Goal: Information Seeking & Learning: Learn about a topic

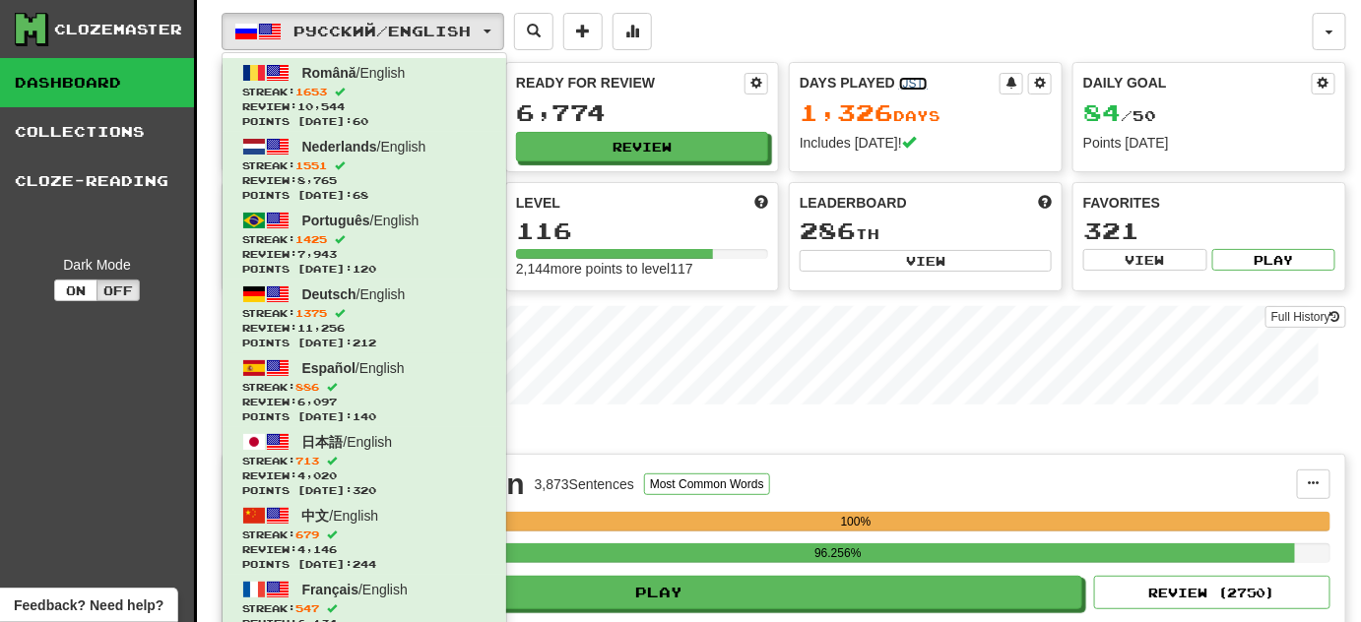
click at [905, 88] on link "( JST )" at bounding box center [913, 84] width 29 height 14
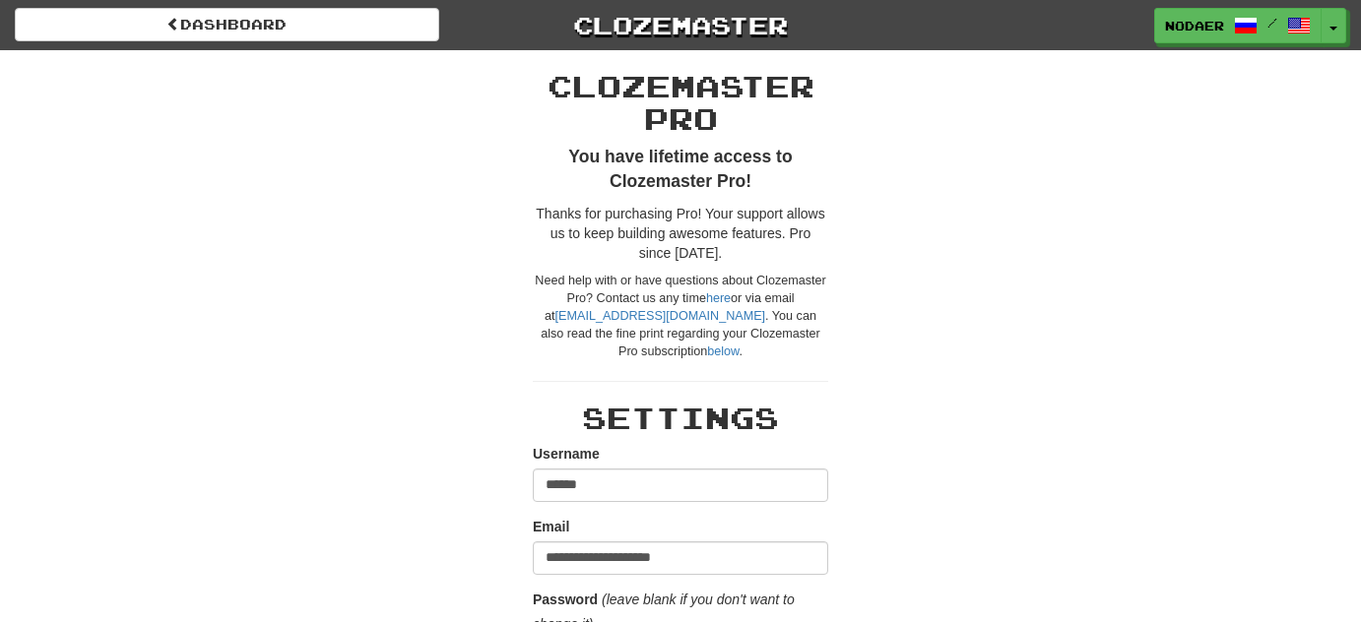
scroll to position [921, 0]
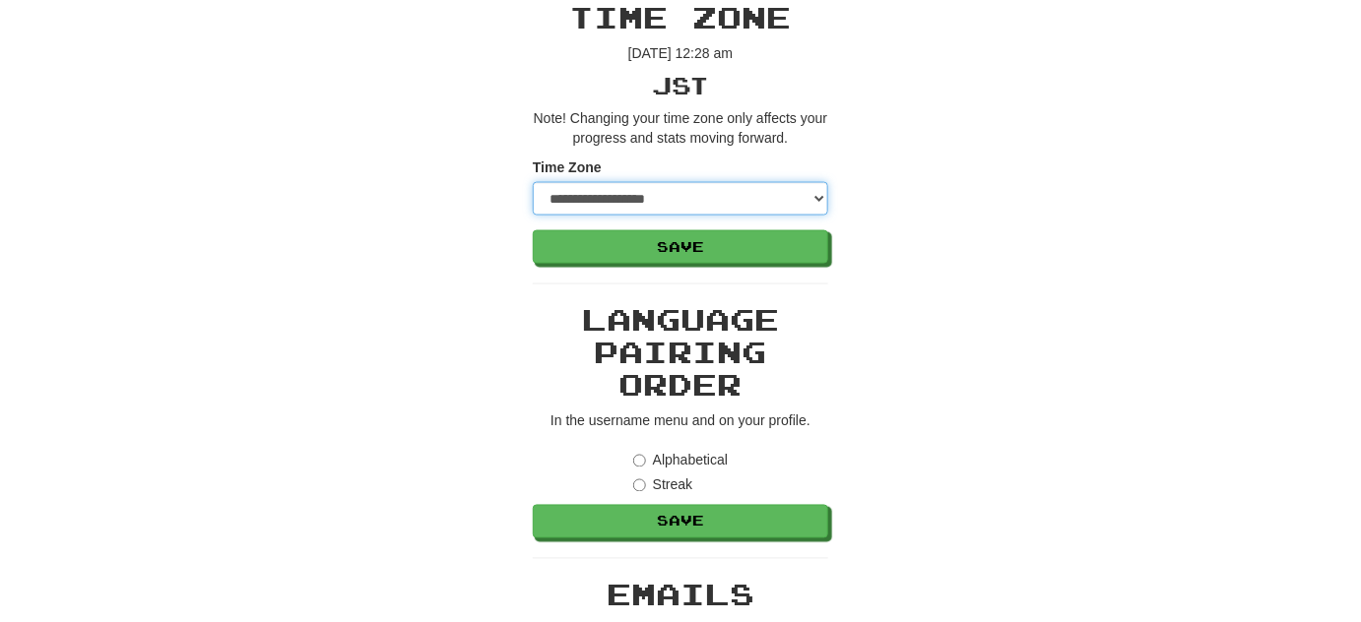
click at [714, 207] on select "**********" at bounding box center [680, 198] width 295 height 33
select select "*****"
click at [533, 182] on select "**********" at bounding box center [680, 198] width 295 height 33
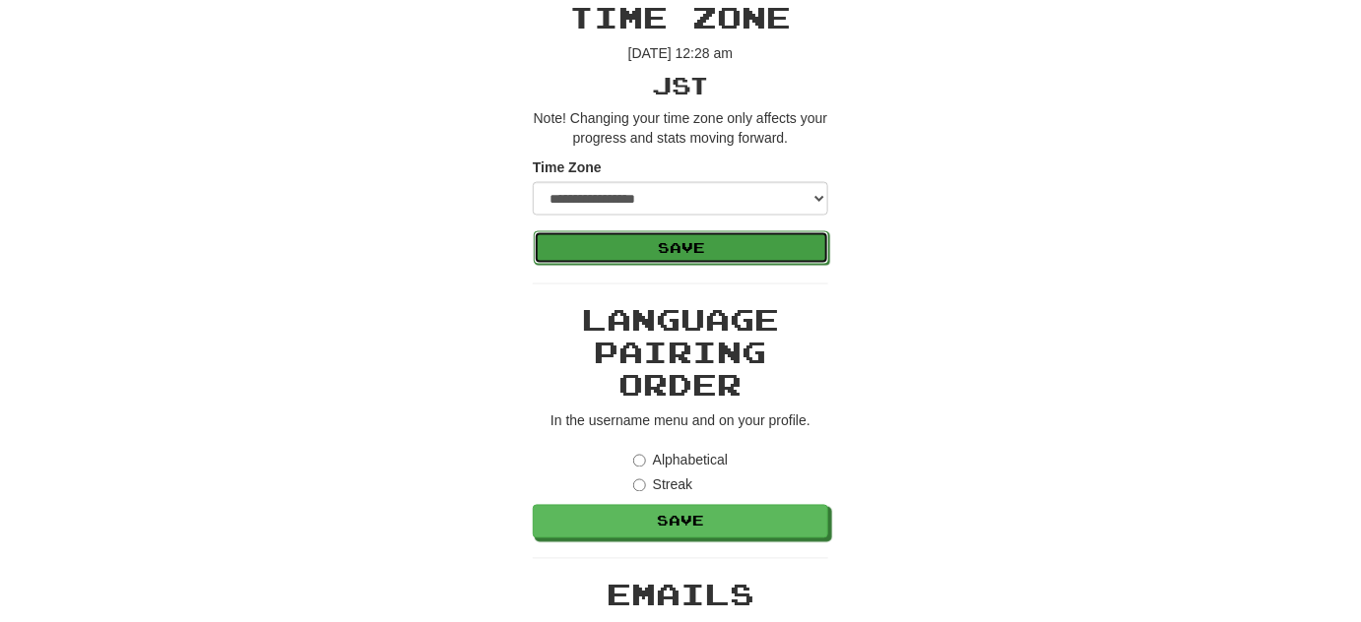
click at [691, 246] on button "Save" at bounding box center [681, 247] width 295 height 33
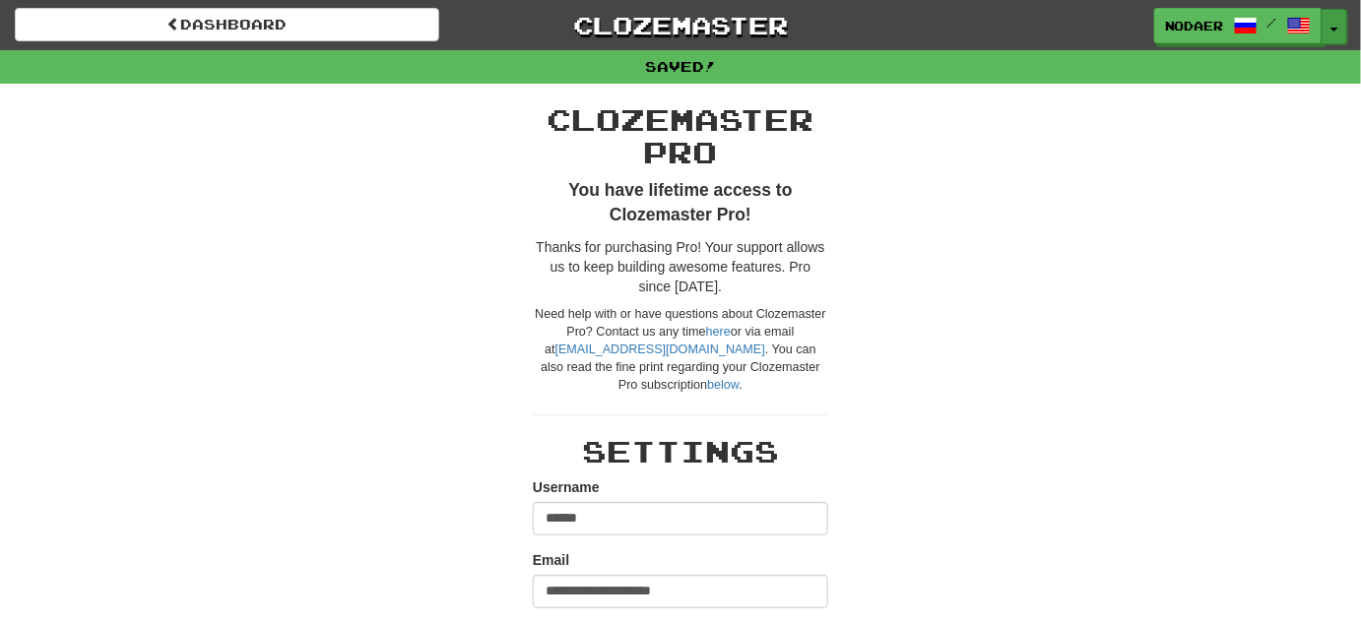
click at [1339, 42] on button "Toggle Dropdown" at bounding box center [1335, 26] width 26 height 35
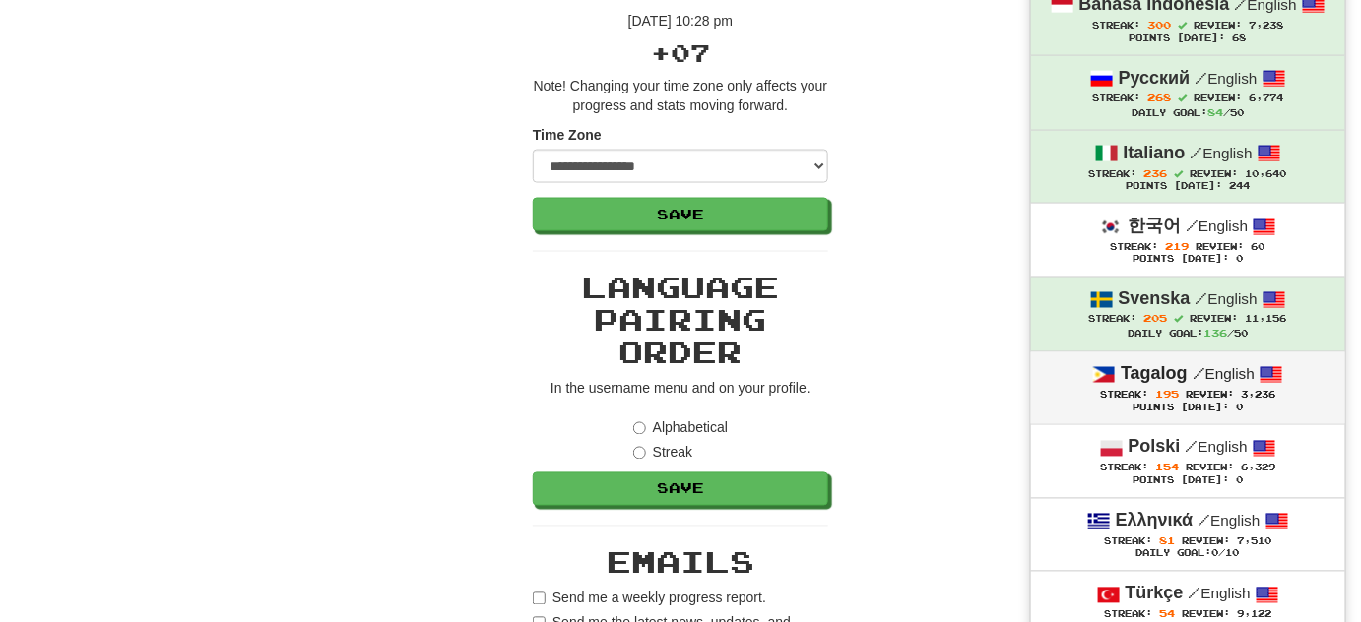
scroll to position [1073, 0]
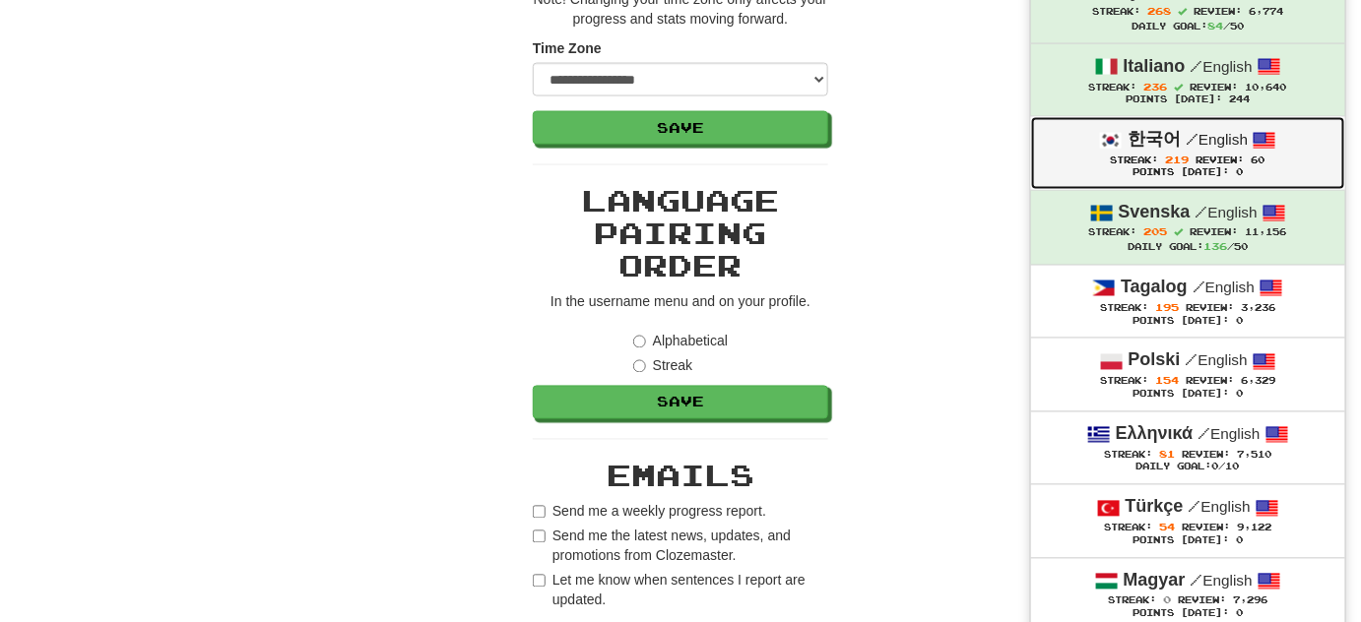
click at [1181, 157] on span "219" at bounding box center [1178, 160] width 24 height 12
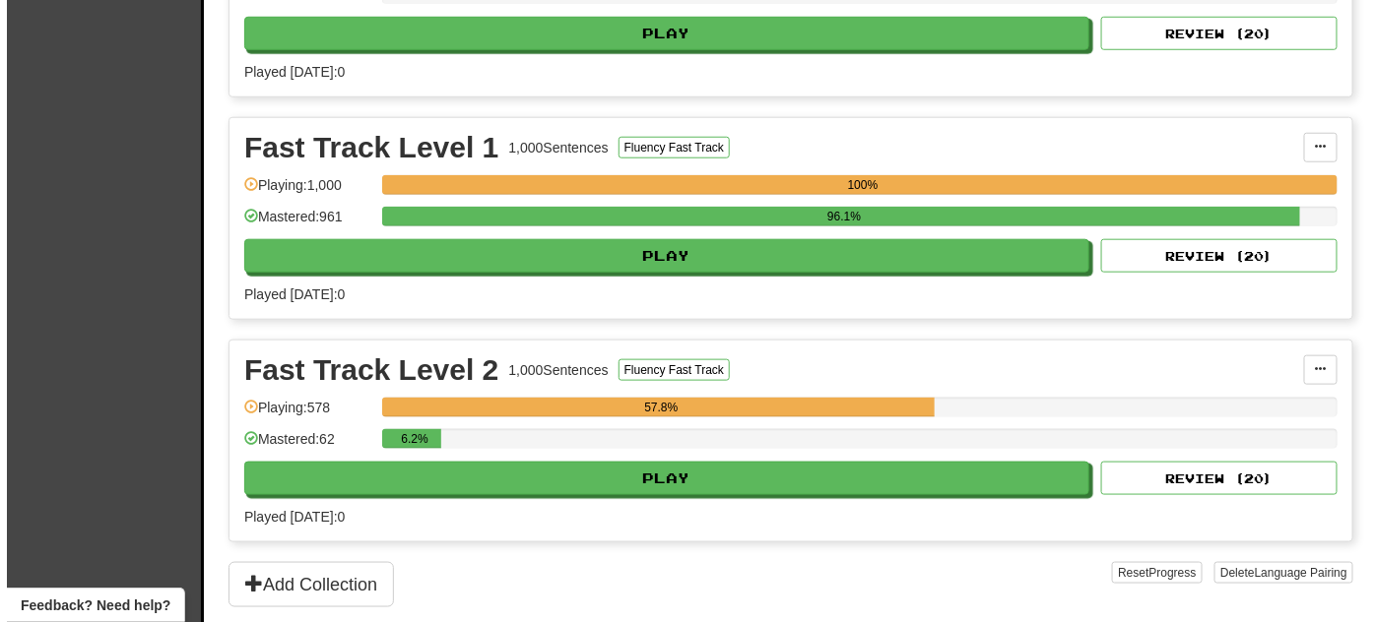
scroll to position [626, 0]
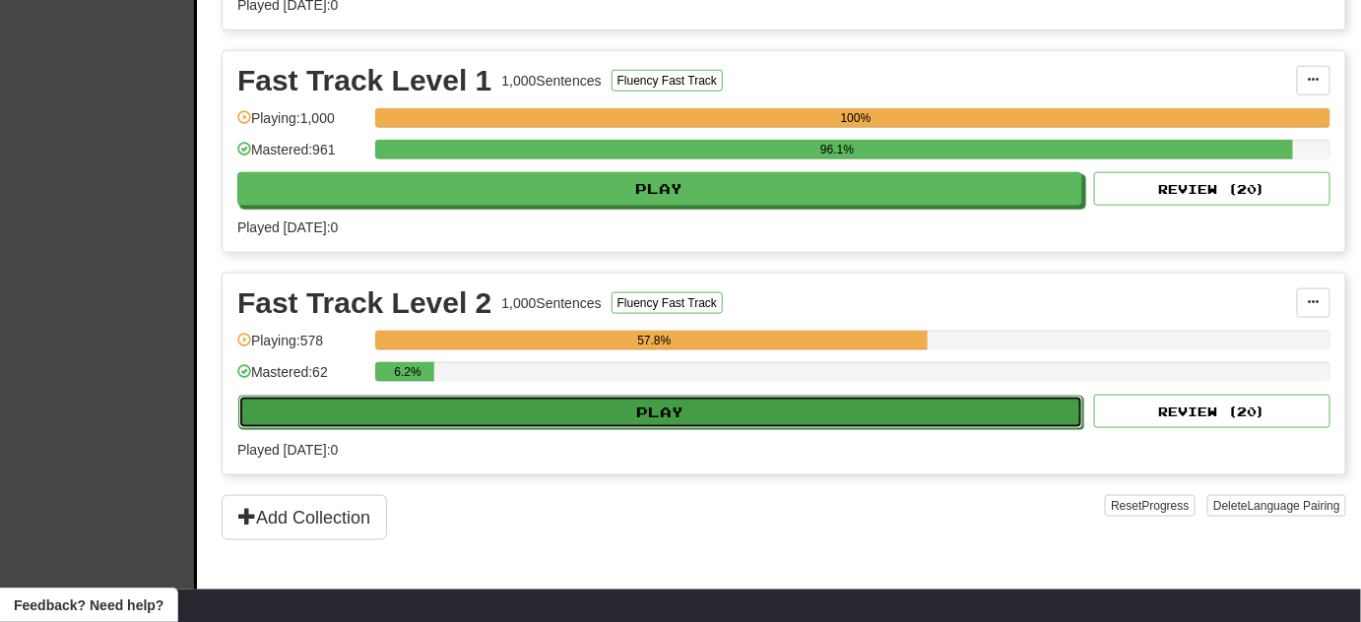
click at [698, 396] on button "Play" at bounding box center [660, 412] width 845 height 33
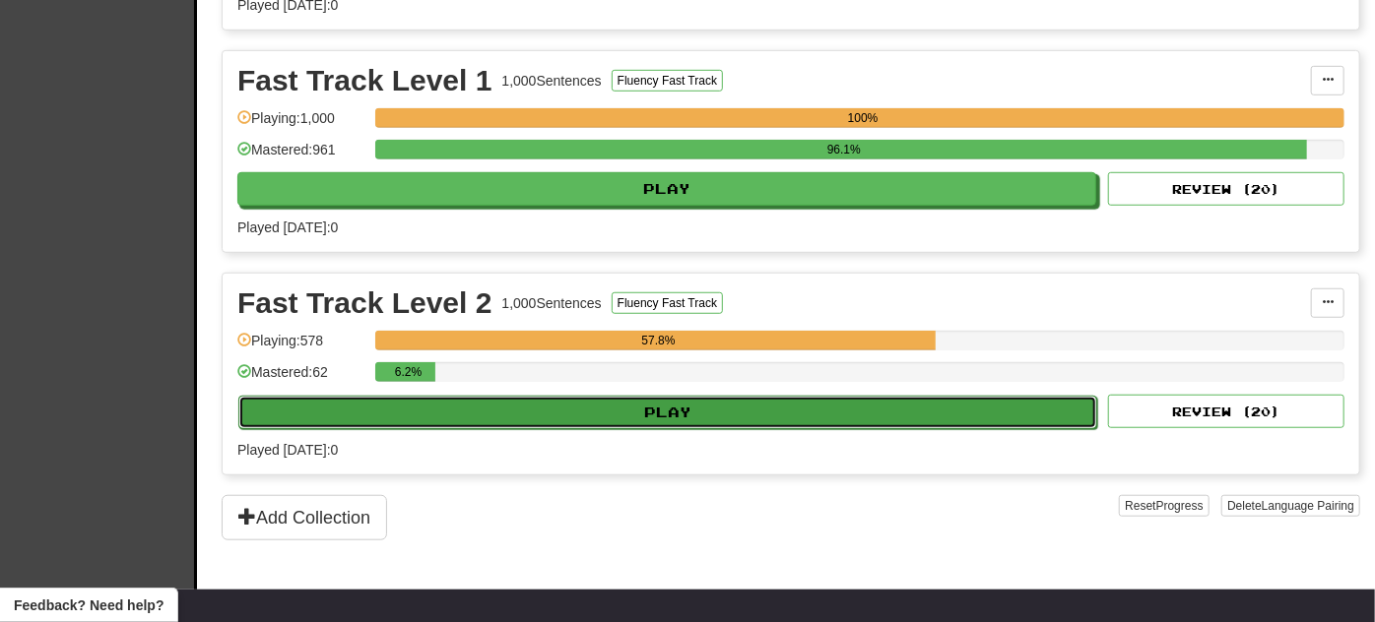
select select "**"
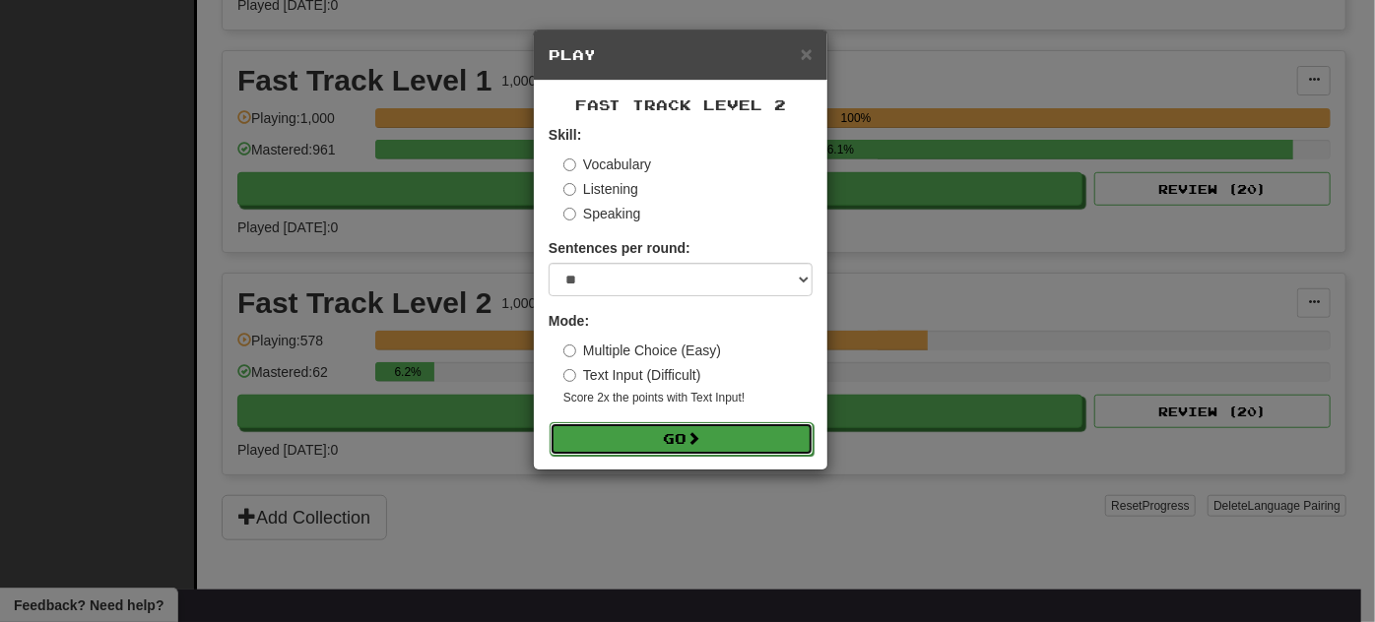
click at [677, 438] on button "Go" at bounding box center [682, 438] width 264 height 33
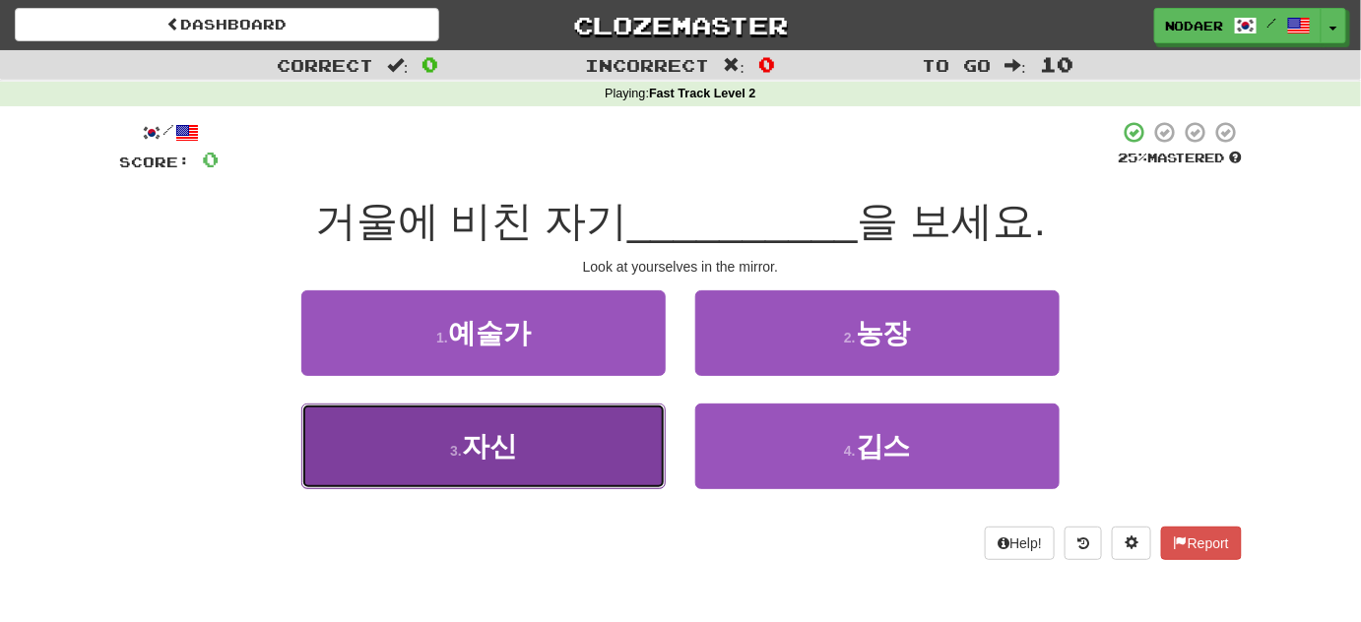
click at [536, 451] on button "3 . 자신" at bounding box center [483, 447] width 364 height 86
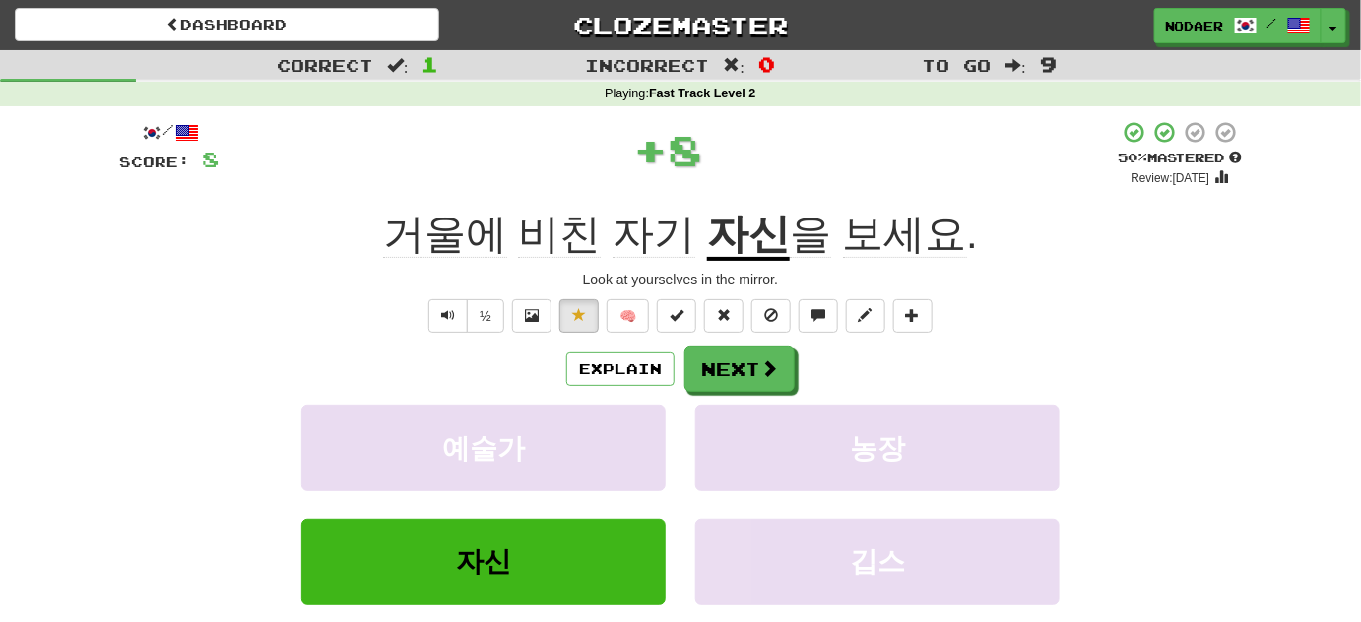
click at [547, 240] on span "비친" at bounding box center [559, 234] width 83 height 47
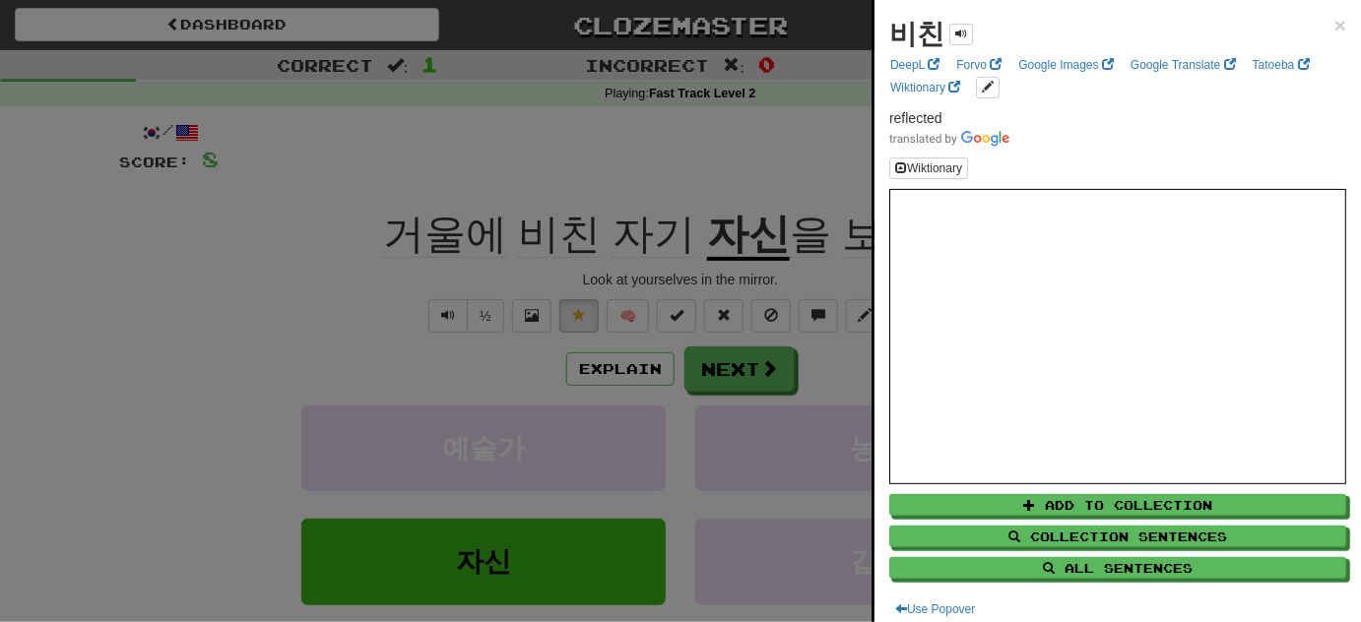
click at [19, 313] on div at bounding box center [680, 311] width 1361 height 622
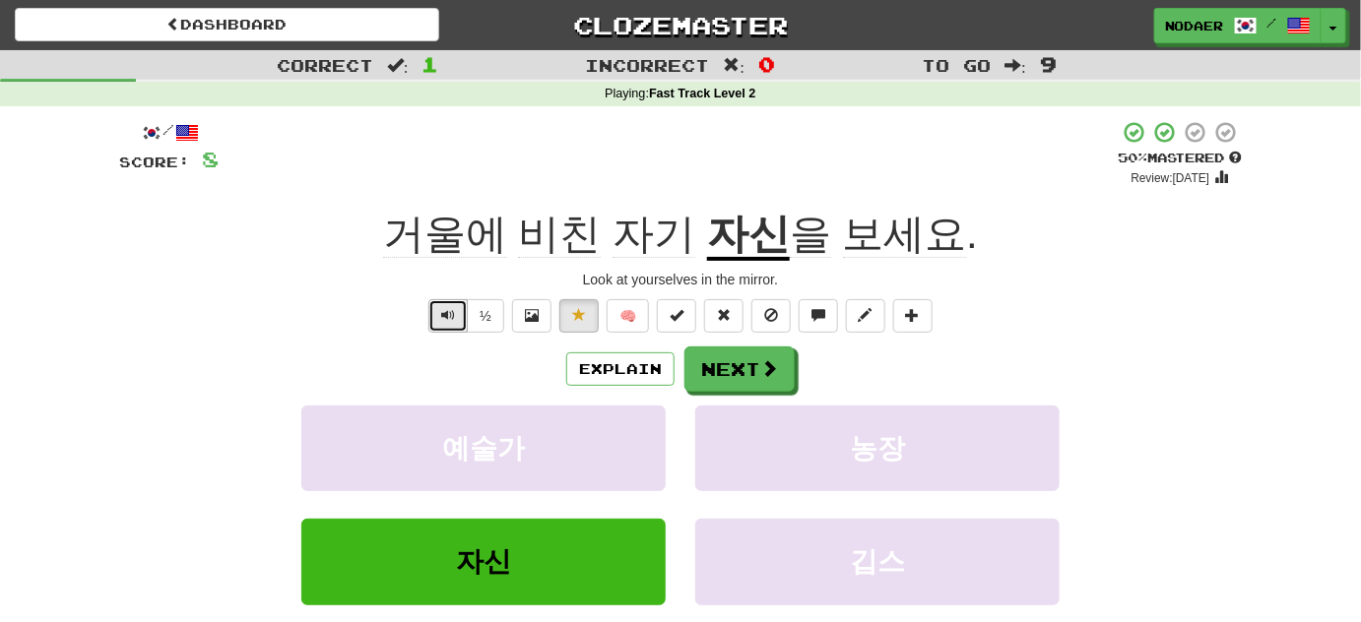
click at [459, 316] on button "Text-to-speech controls" at bounding box center [447, 315] width 39 height 33
click at [575, 222] on span "비친" at bounding box center [559, 234] width 83 height 47
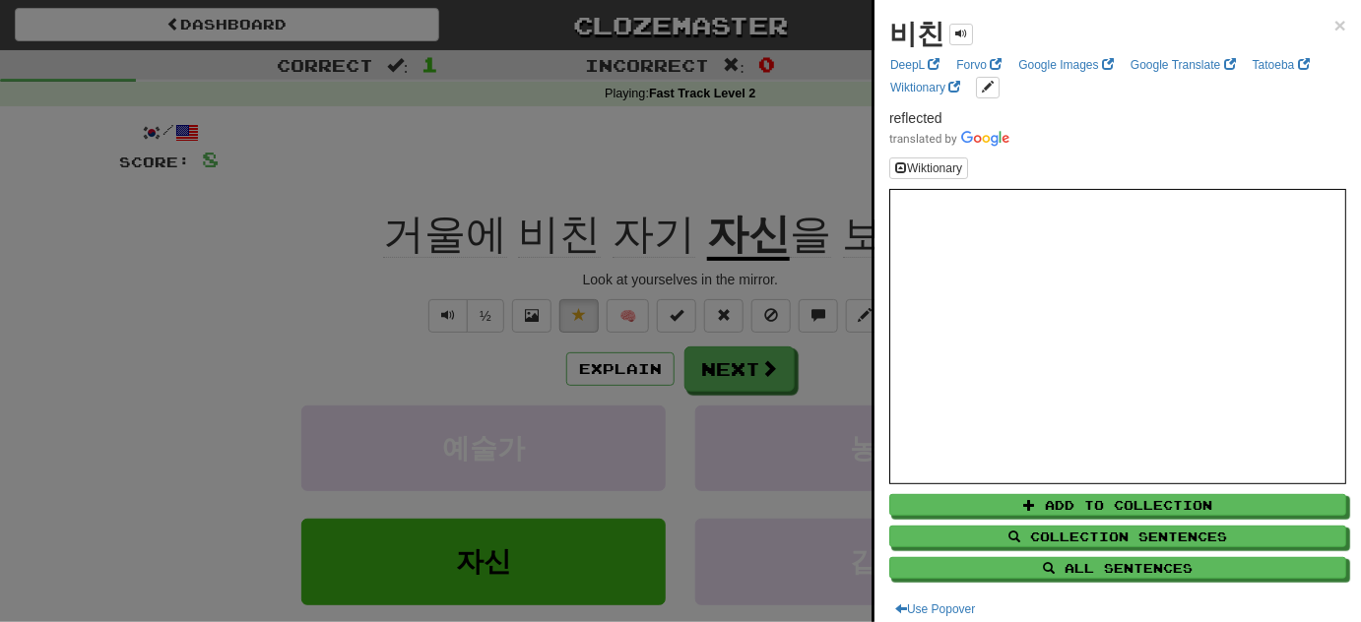
click at [380, 262] on div at bounding box center [680, 311] width 1361 height 622
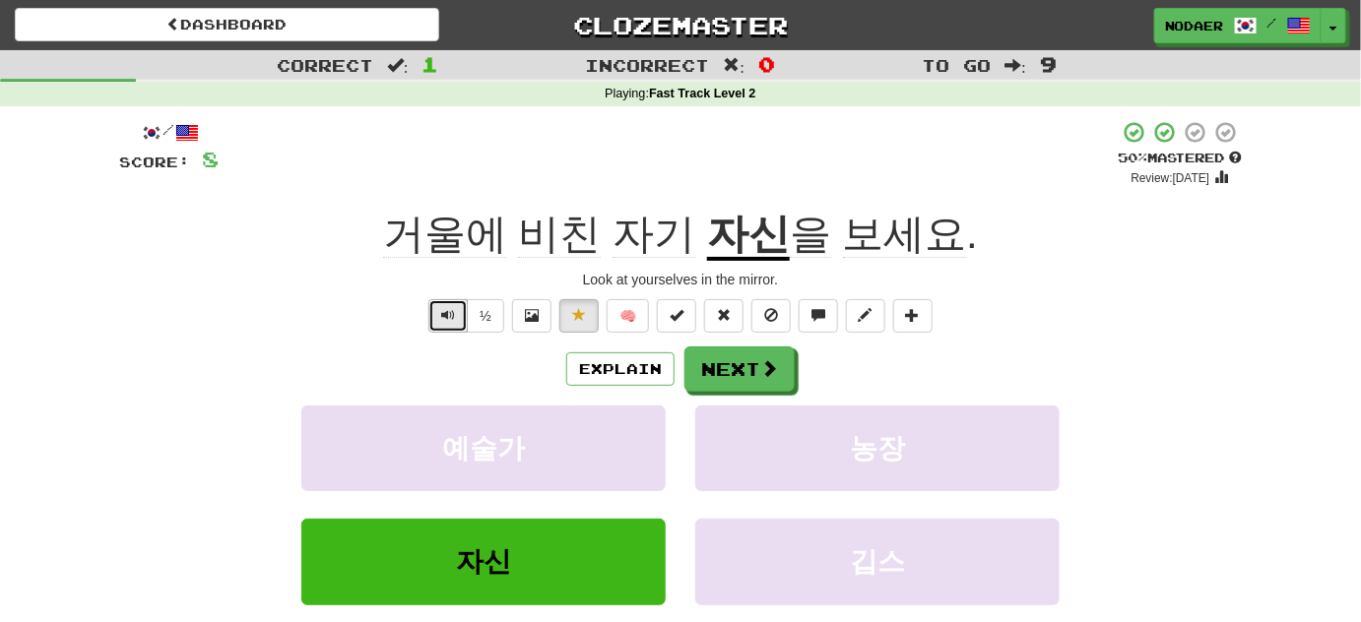
click at [461, 306] on button "Text-to-speech controls" at bounding box center [447, 315] width 39 height 33
click at [705, 377] on button "Next" at bounding box center [740, 370] width 110 height 45
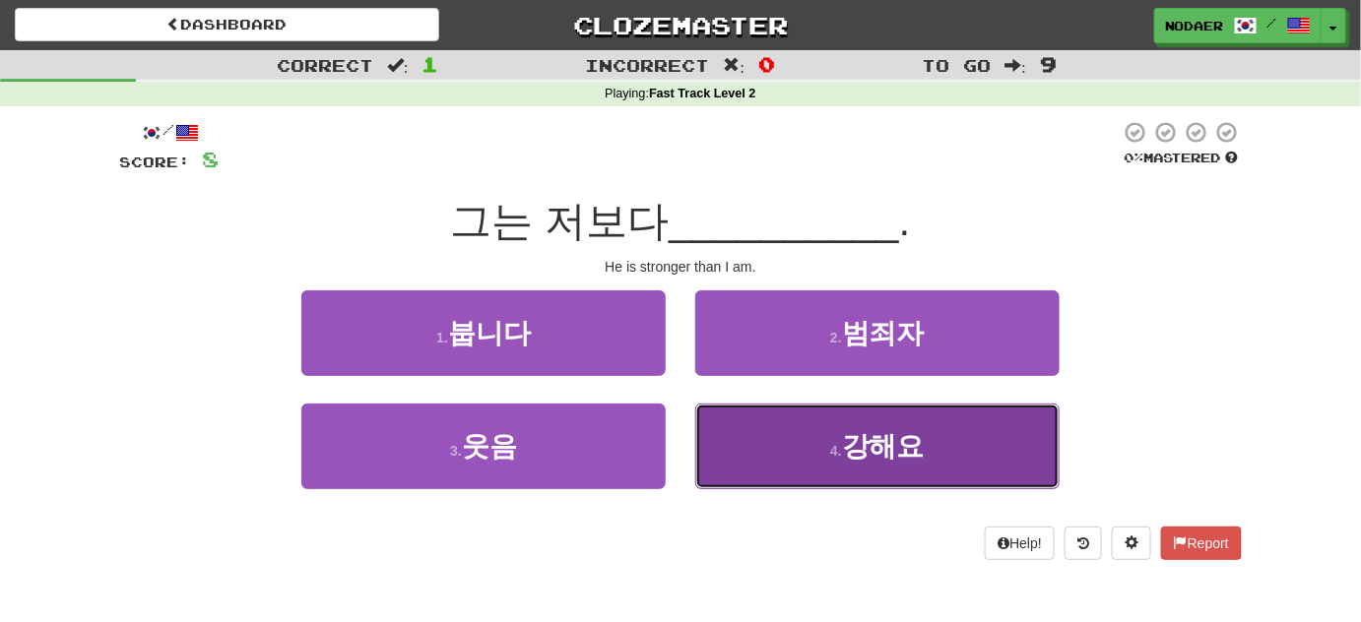
click at [827, 455] on button "4 . 강해요" at bounding box center [877, 447] width 364 height 86
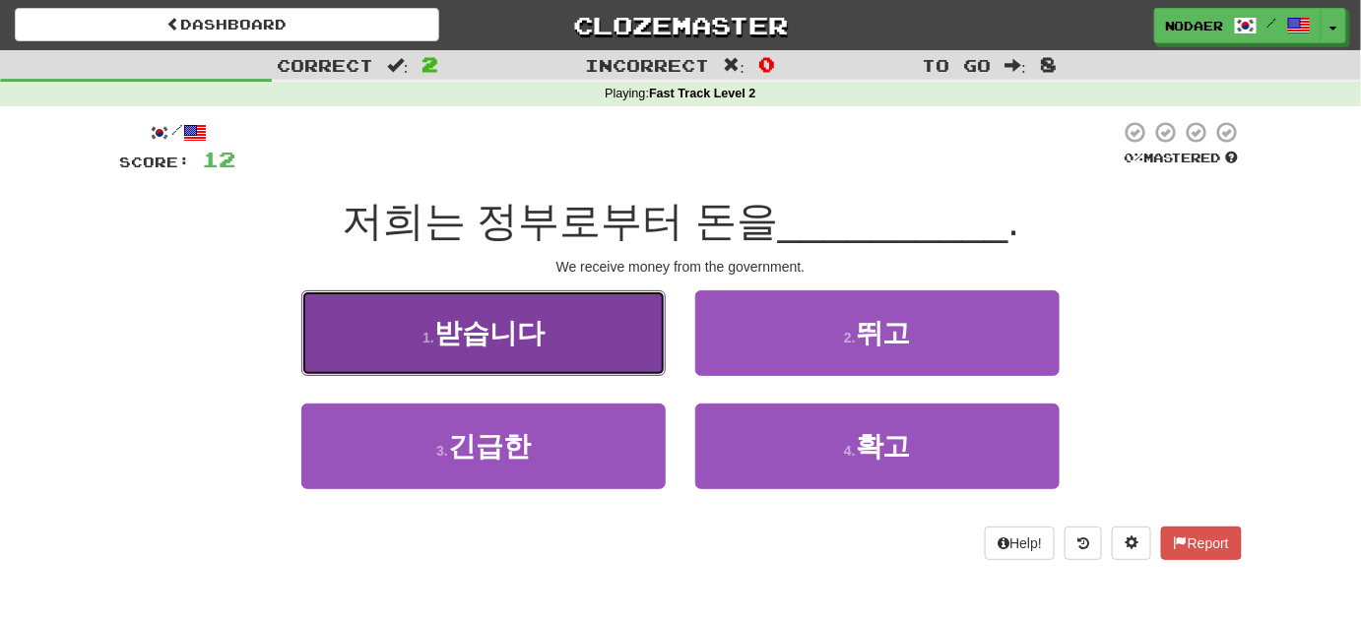
click at [566, 319] on button "1 . 받습니다" at bounding box center [483, 334] width 364 height 86
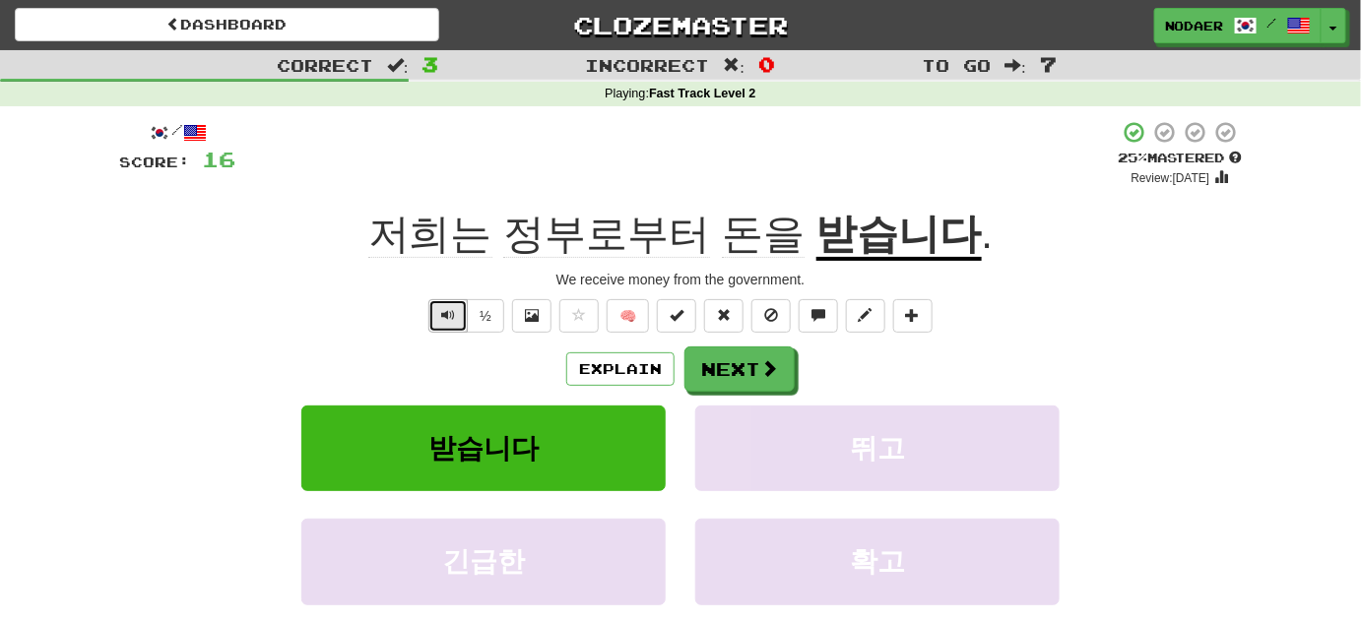
click at [467, 301] on button "Text-to-speech controls" at bounding box center [447, 315] width 39 height 33
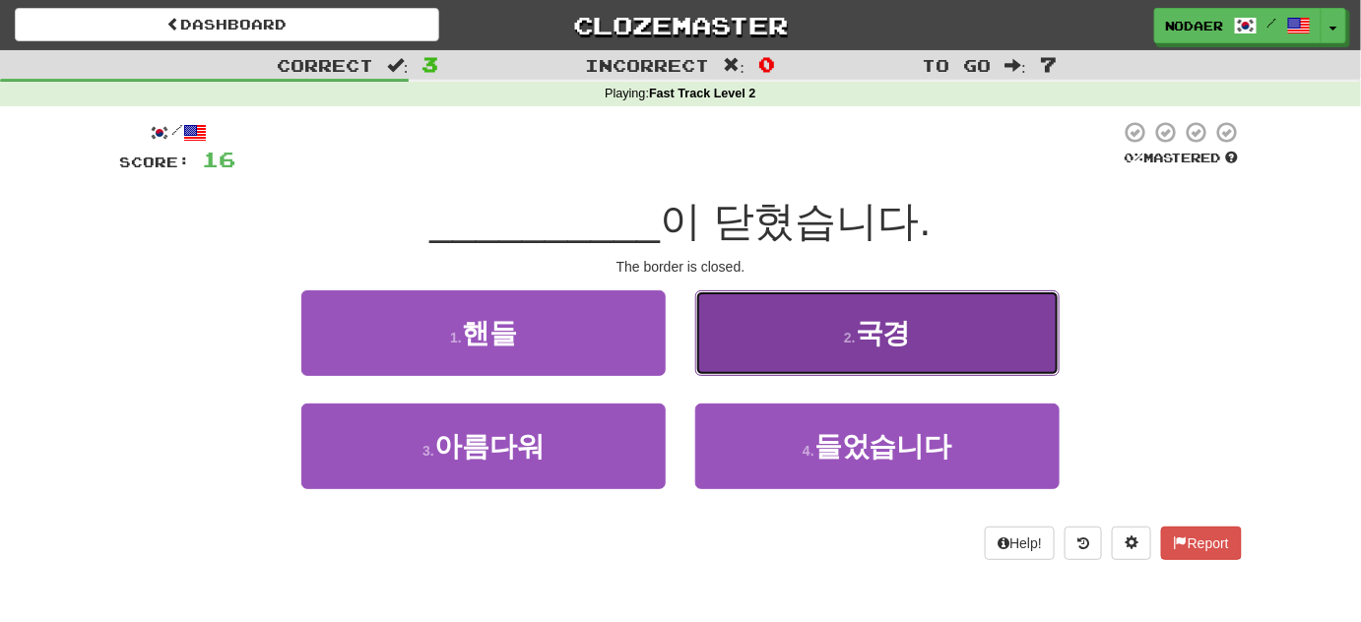
click at [840, 321] on button "2 . 국경" at bounding box center [877, 334] width 364 height 86
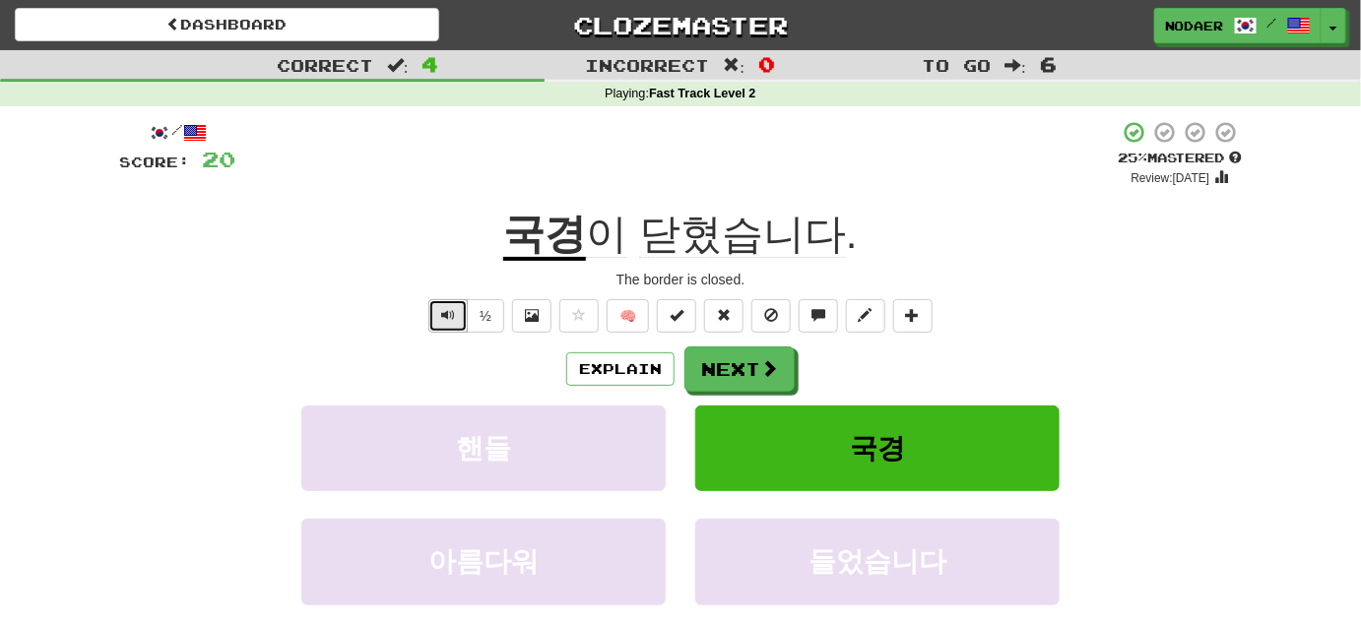
click at [459, 314] on button "Text-to-speech controls" at bounding box center [447, 315] width 39 height 33
click at [656, 377] on button "Explain" at bounding box center [620, 369] width 108 height 33
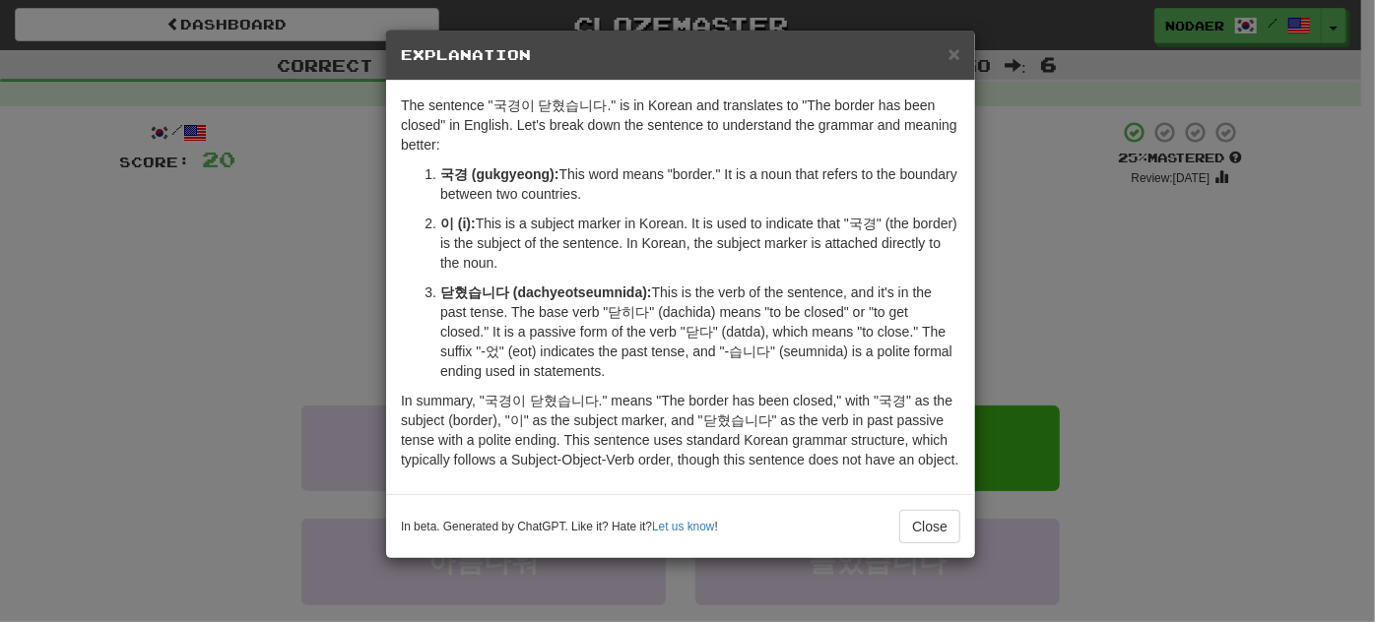
click at [178, 238] on div "× Explanation The sentence "국경이 닫혔습니다." is in Korean and translates to "The bor…" at bounding box center [687, 311] width 1375 height 622
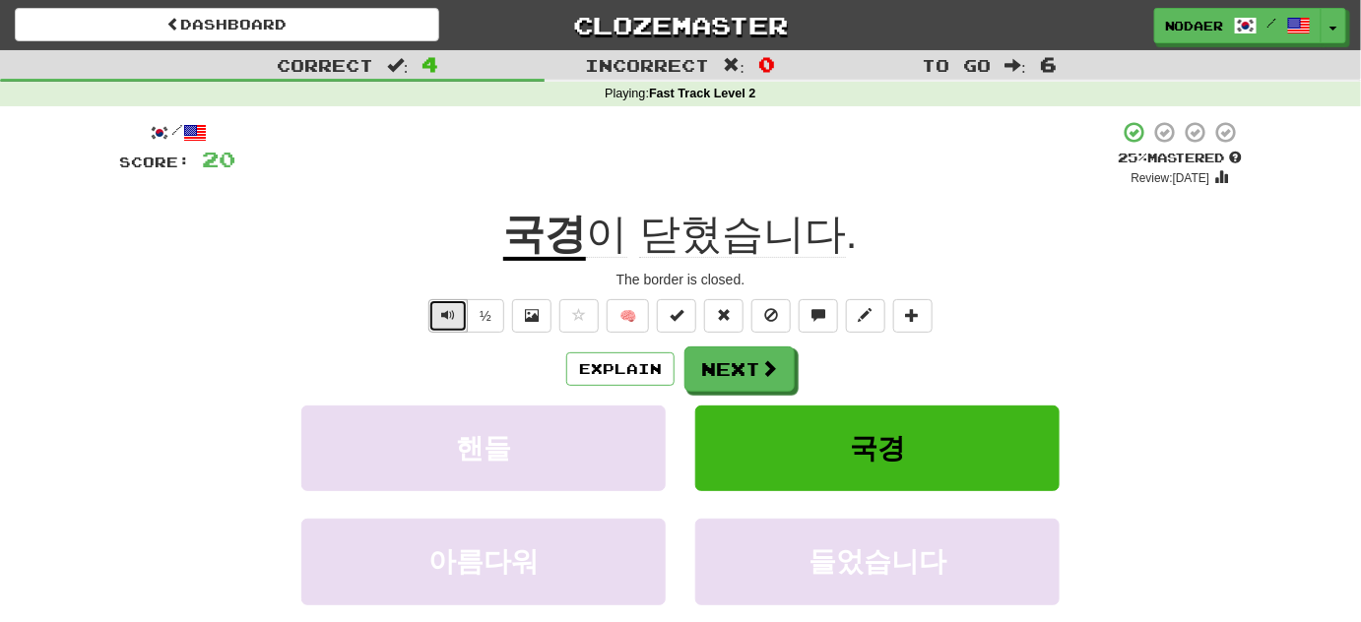
click at [450, 319] on span "Text-to-speech controls" at bounding box center [448, 315] width 14 height 14
click at [440, 328] on button "Text-to-speech controls" at bounding box center [447, 315] width 39 height 33
click at [449, 310] on span "Text-to-speech controls" at bounding box center [448, 315] width 14 height 14
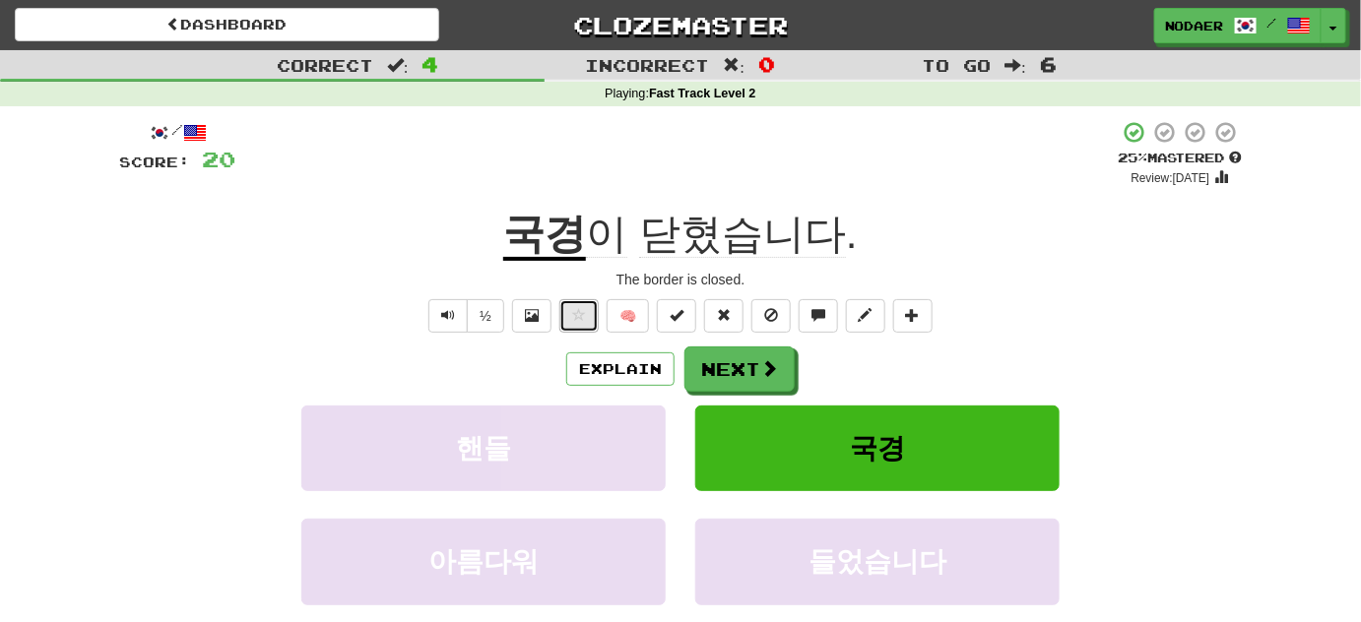
click at [569, 322] on button at bounding box center [578, 315] width 39 height 33
click at [728, 374] on button "Next" at bounding box center [740, 370] width 110 height 45
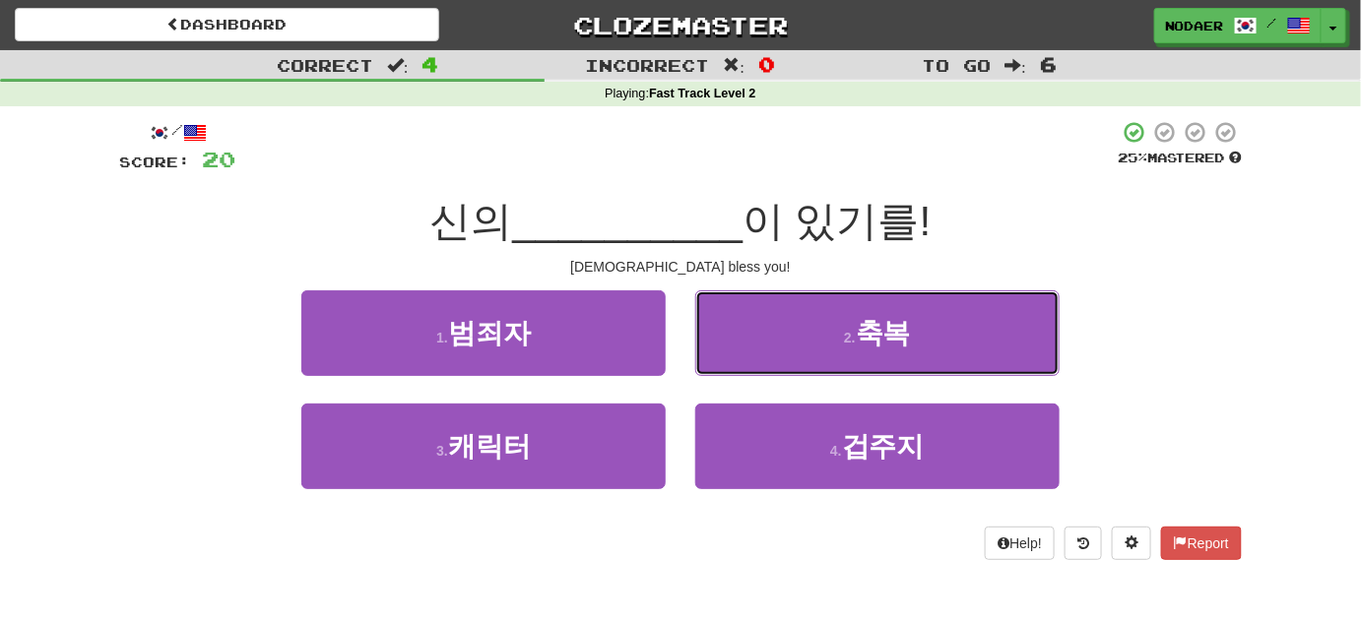
click at [816, 341] on button "2 . 축복" at bounding box center [877, 334] width 364 height 86
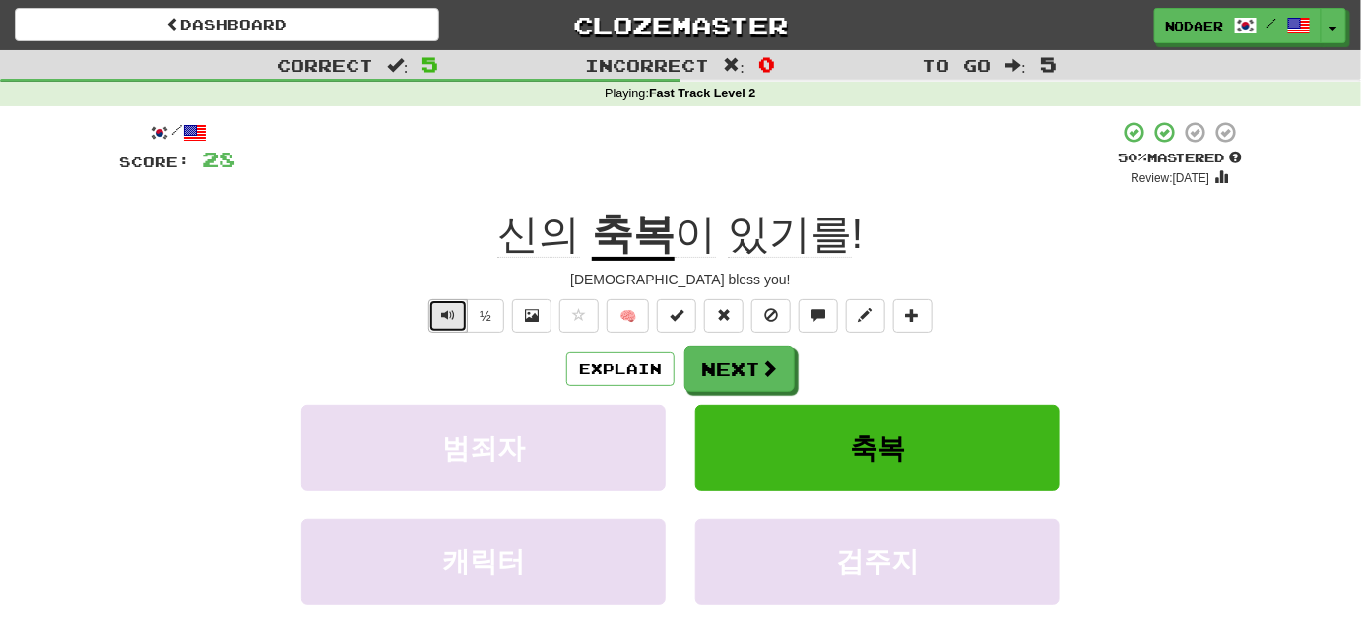
click at [439, 322] on button "Text-to-speech controls" at bounding box center [447, 315] width 39 height 33
click at [454, 308] on span "Text-to-speech controls" at bounding box center [448, 315] width 14 height 14
click at [451, 314] on span "Text-to-speech controls" at bounding box center [448, 315] width 14 height 14
click at [444, 323] on button "Text-to-speech controls" at bounding box center [447, 315] width 39 height 33
click at [616, 374] on button "Explain" at bounding box center [620, 369] width 108 height 33
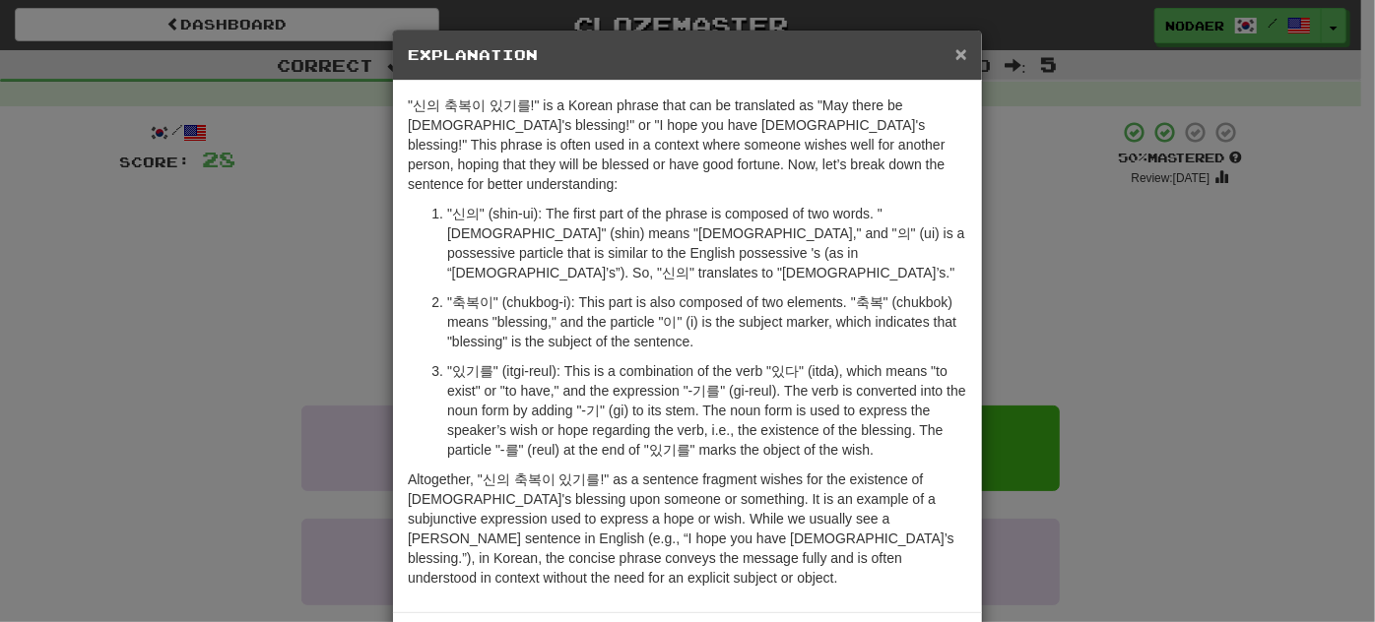
click at [955, 53] on span "×" at bounding box center [961, 53] width 12 height 23
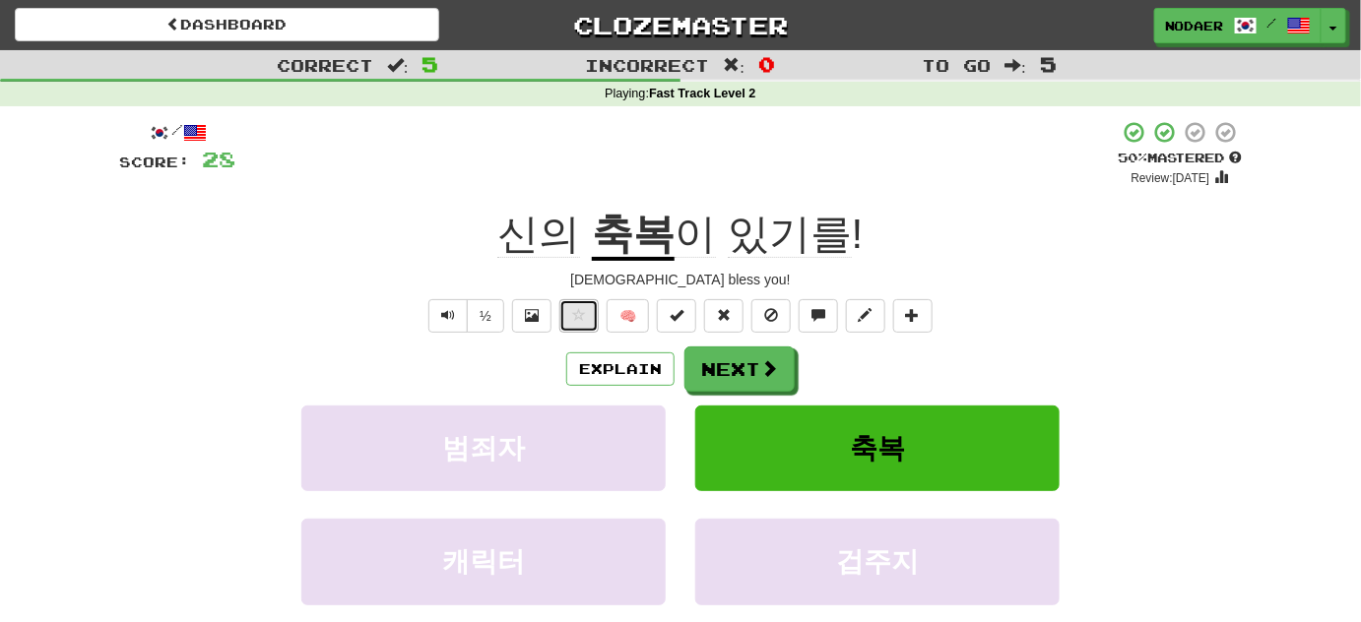
click at [584, 325] on button at bounding box center [578, 315] width 39 height 33
click at [459, 309] on button "Text-to-speech controls" at bounding box center [447, 315] width 39 height 33
click at [438, 312] on button "Text-to-speech controls" at bounding box center [447, 315] width 39 height 33
click at [709, 381] on button "Next" at bounding box center [740, 370] width 110 height 45
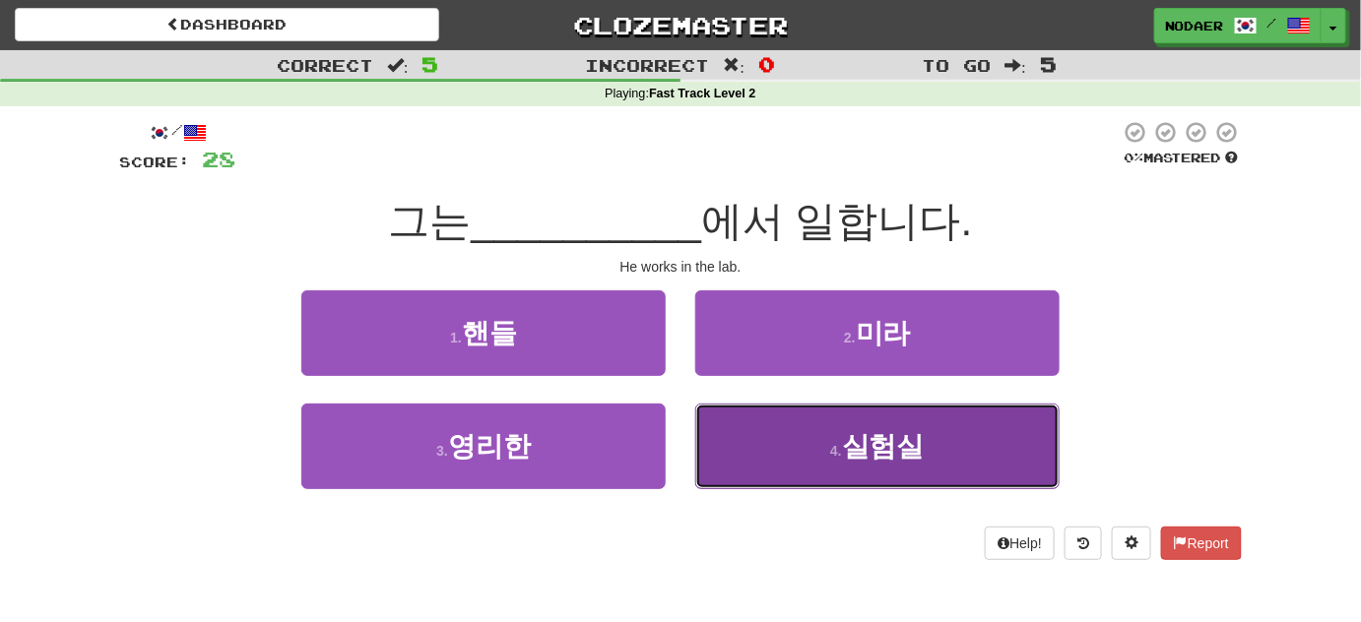
click at [851, 454] on span "실험실" at bounding box center [883, 446] width 83 height 31
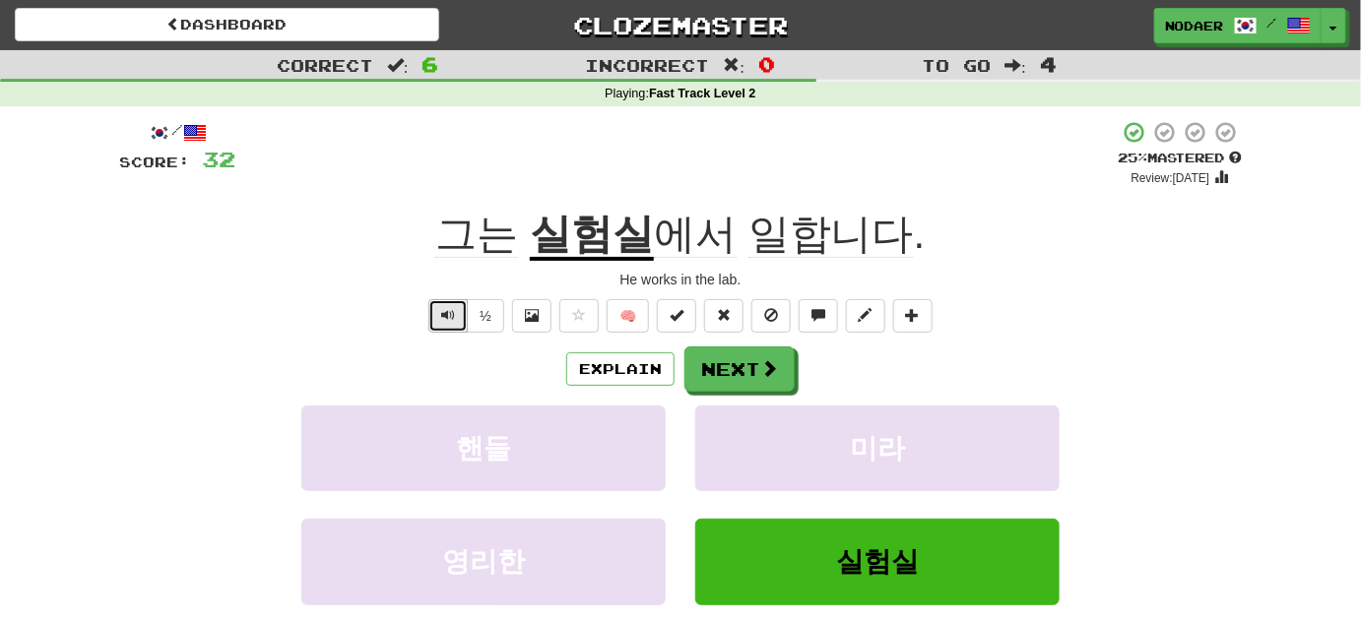
click at [444, 314] on span "Text-to-speech controls" at bounding box center [448, 315] width 14 height 14
click at [459, 301] on button "Text-to-speech controls" at bounding box center [447, 315] width 39 height 33
click at [733, 366] on button "Next" at bounding box center [740, 370] width 110 height 45
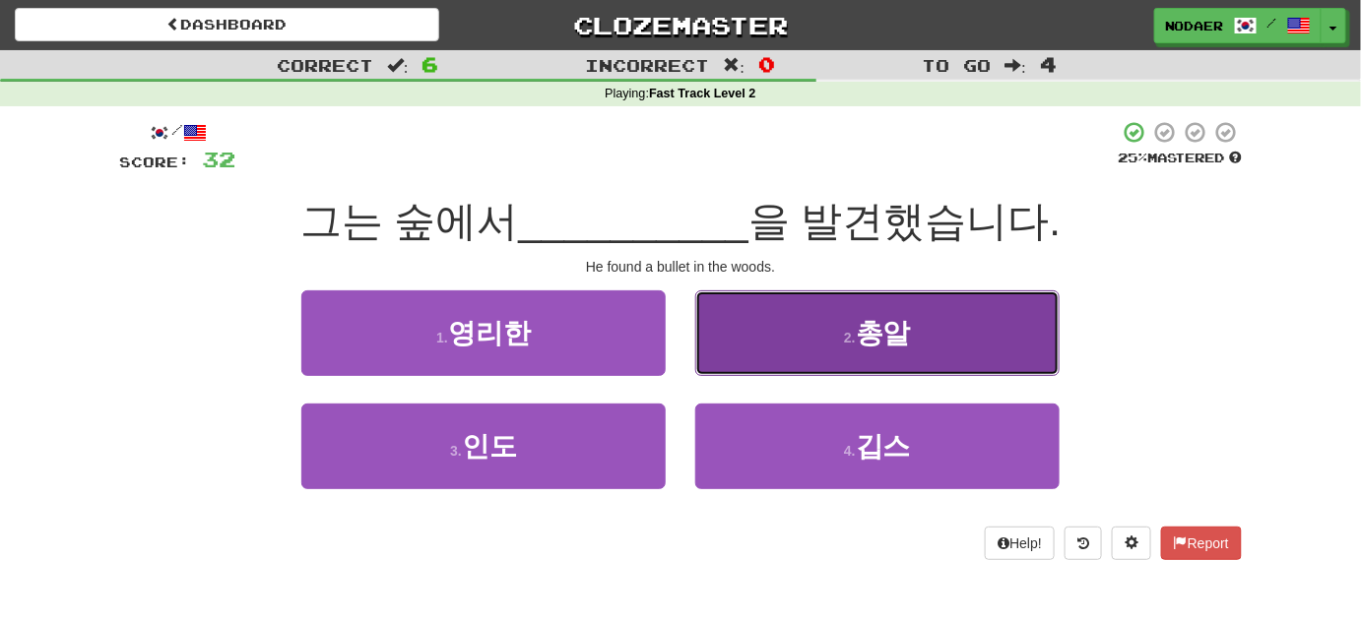
click at [826, 344] on button "2 . 총알" at bounding box center [877, 334] width 364 height 86
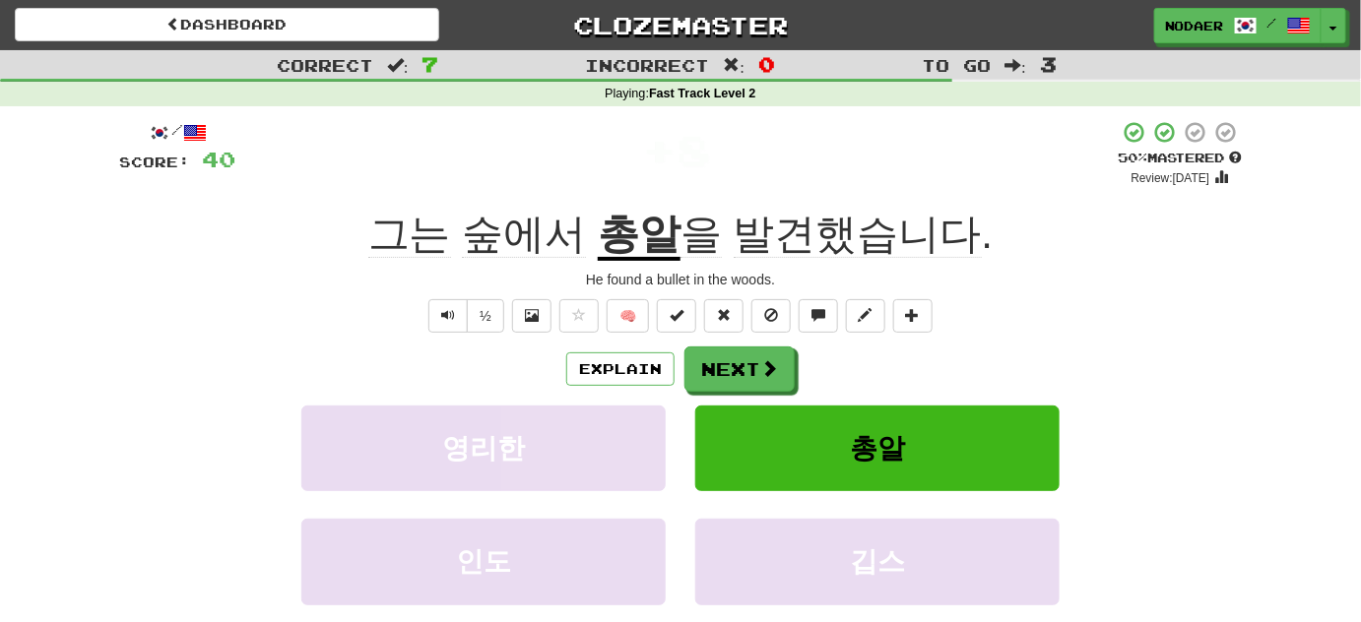
click at [648, 237] on u "총알" at bounding box center [639, 236] width 83 height 50
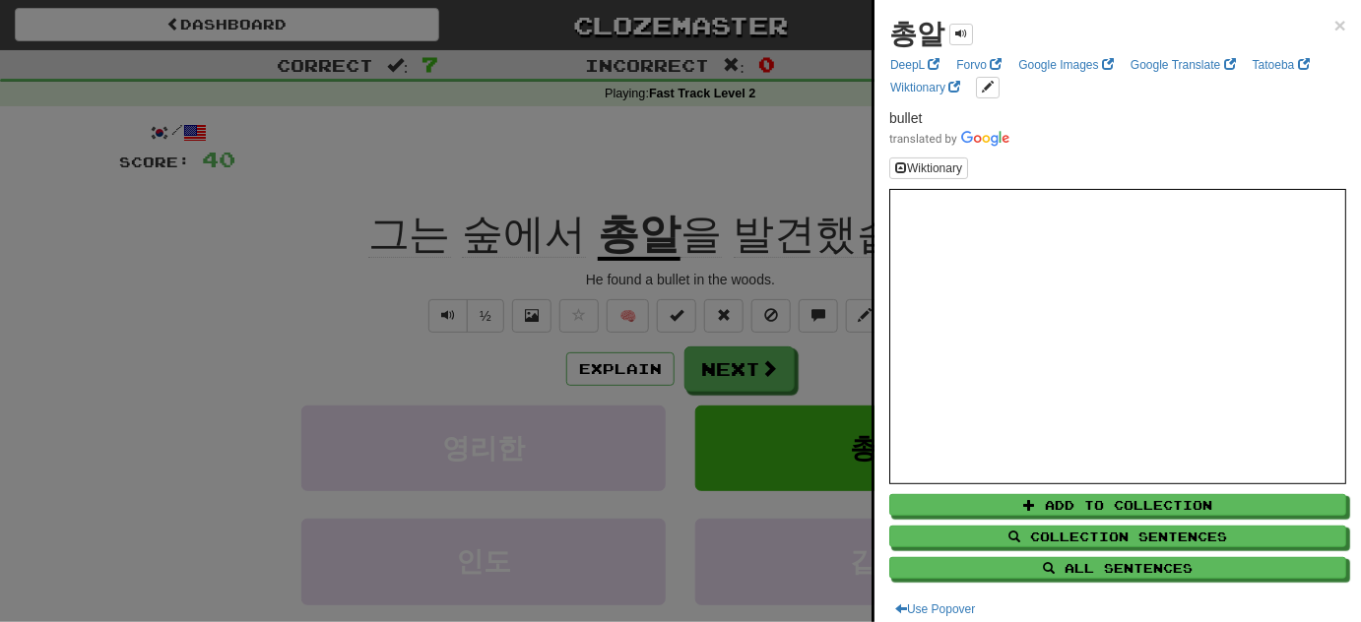
click at [457, 310] on div at bounding box center [680, 311] width 1361 height 622
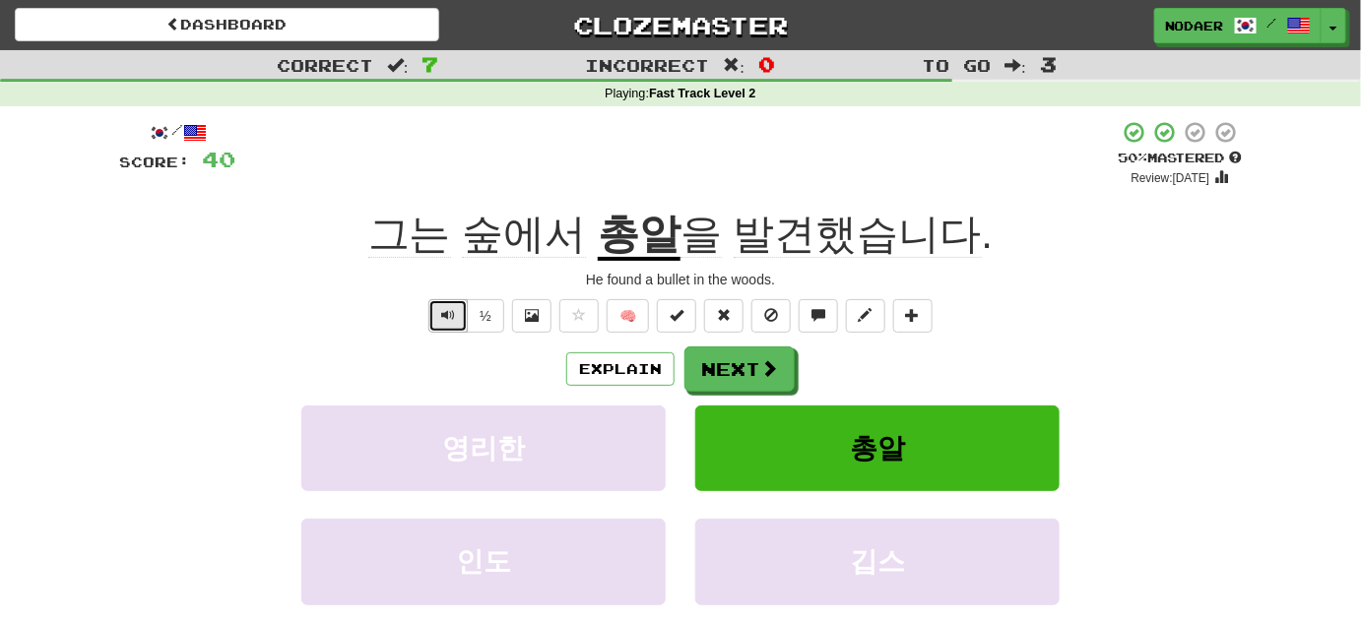
click at [448, 319] on span "Text-to-speech controls" at bounding box center [448, 315] width 14 height 14
click at [434, 299] on button "Text-to-speech controls" at bounding box center [447, 315] width 39 height 33
click at [562, 325] on button at bounding box center [578, 315] width 39 height 33
click at [444, 322] on button "Text-to-speech controls" at bounding box center [447, 315] width 39 height 33
click at [462, 319] on button "Text-to-speech controls" at bounding box center [447, 315] width 39 height 33
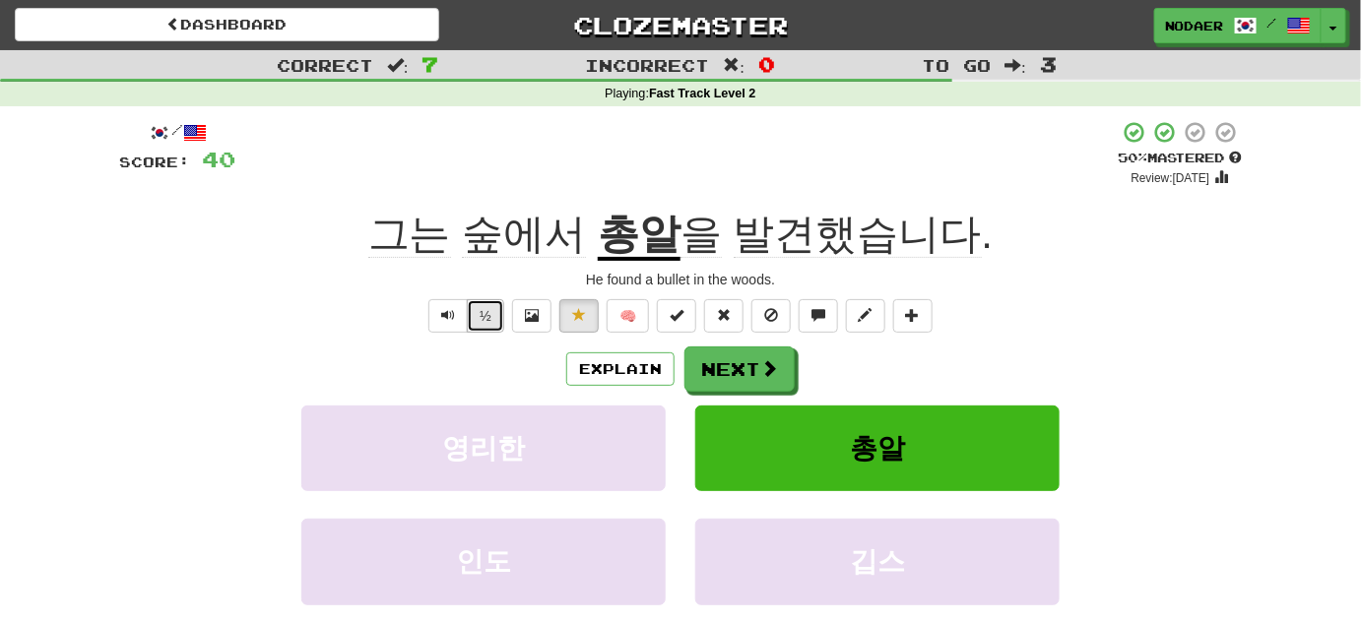
click at [471, 301] on button "½" at bounding box center [485, 315] width 37 height 33
click at [457, 313] on button "Text-to-speech controls" at bounding box center [447, 315] width 39 height 33
click at [753, 368] on button "Next" at bounding box center [740, 370] width 110 height 45
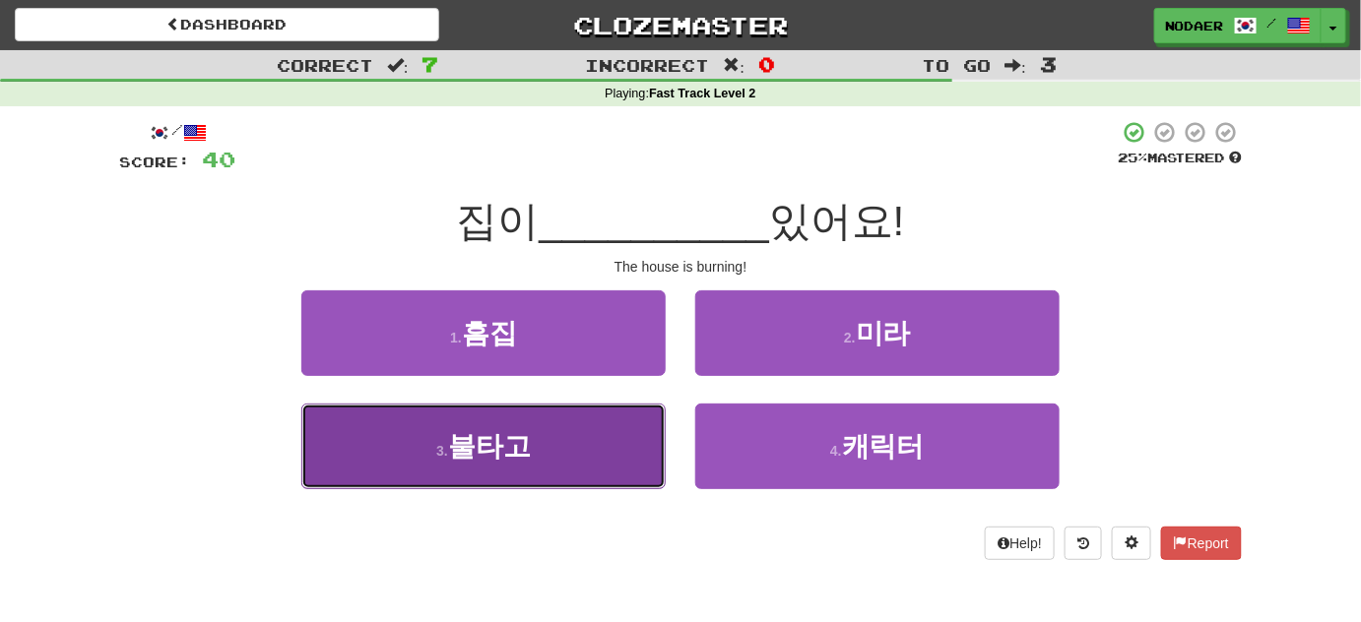
click at [520, 460] on span "불타고" at bounding box center [489, 446] width 83 height 31
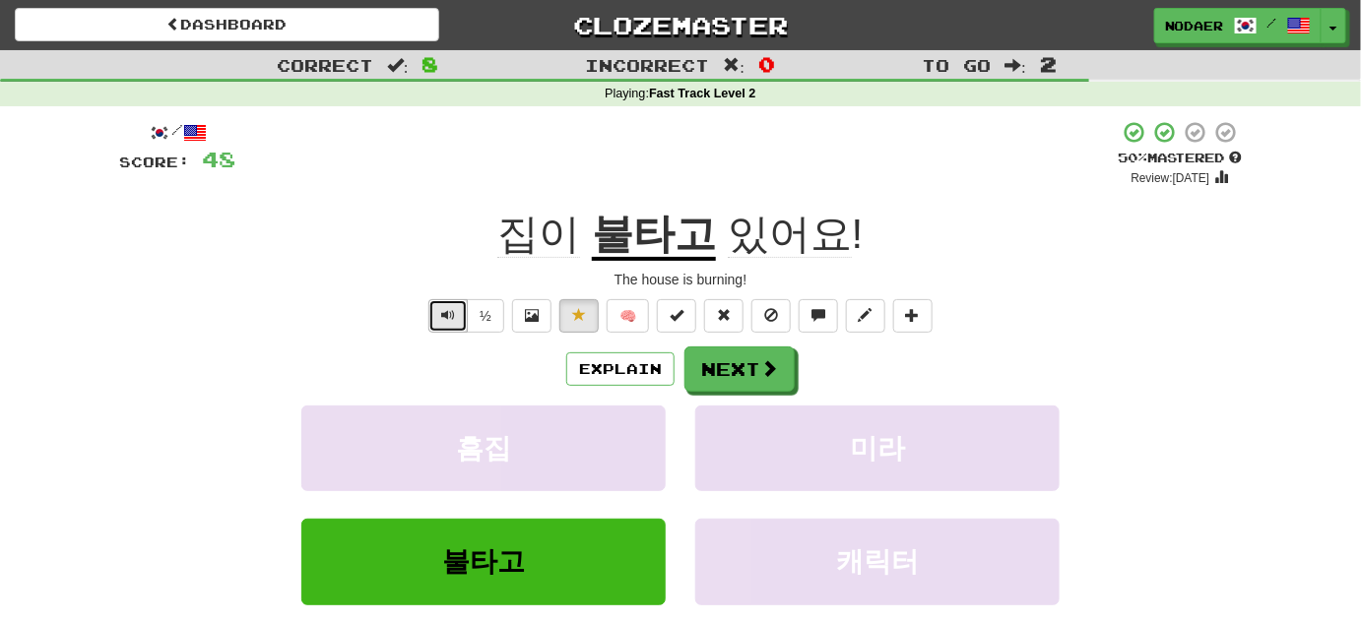
click at [452, 314] on span "Text-to-speech controls" at bounding box center [448, 315] width 14 height 14
click at [588, 372] on button "Explain" at bounding box center [620, 369] width 108 height 33
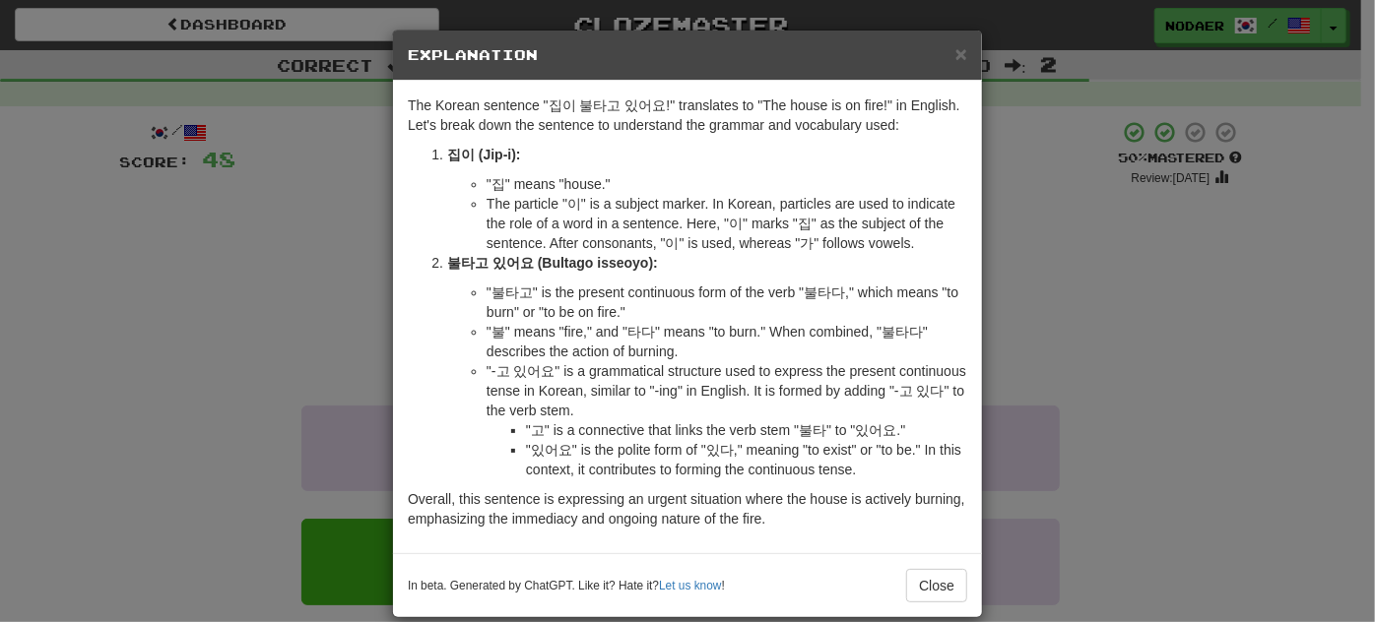
click at [1175, 364] on div "× Explanation The Korean sentence "집이 불타고 있어요!" translates to "The house is on …" at bounding box center [687, 311] width 1375 height 622
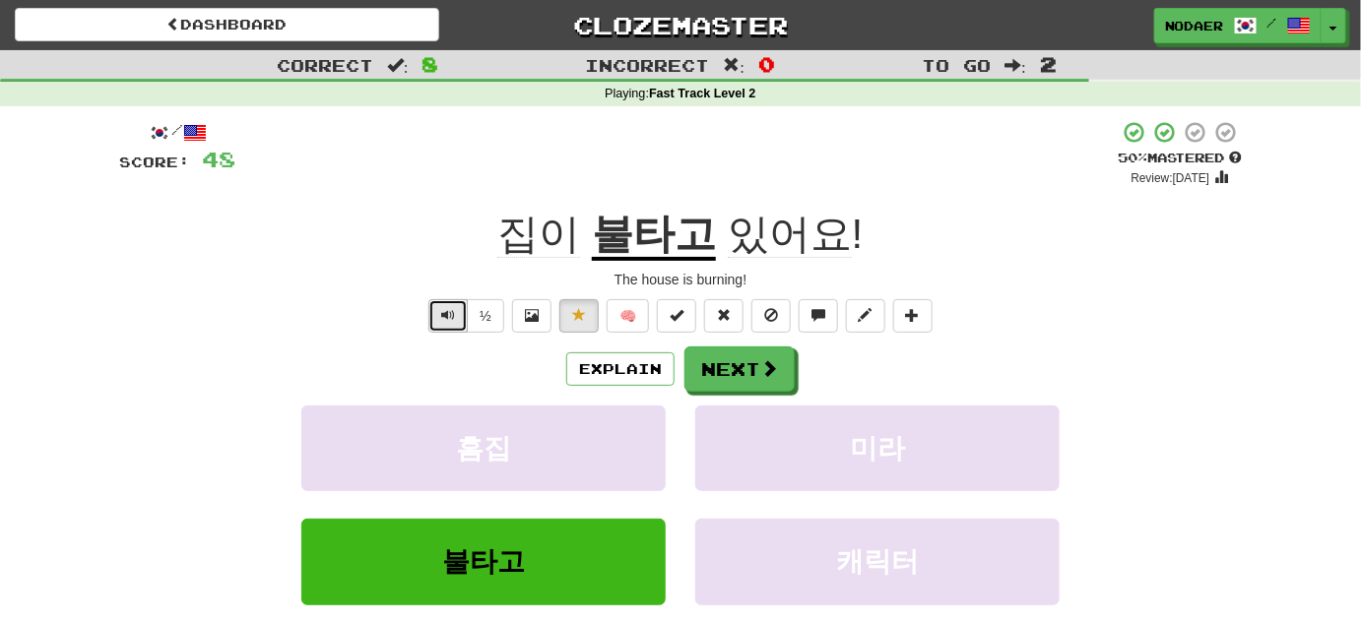
click at [456, 305] on button "Text-to-speech controls" at bounding box center [447, 315] width 39 height 33
click at [761, 357] on button "Next" at bounding box center [740, 370] width 110 height 45
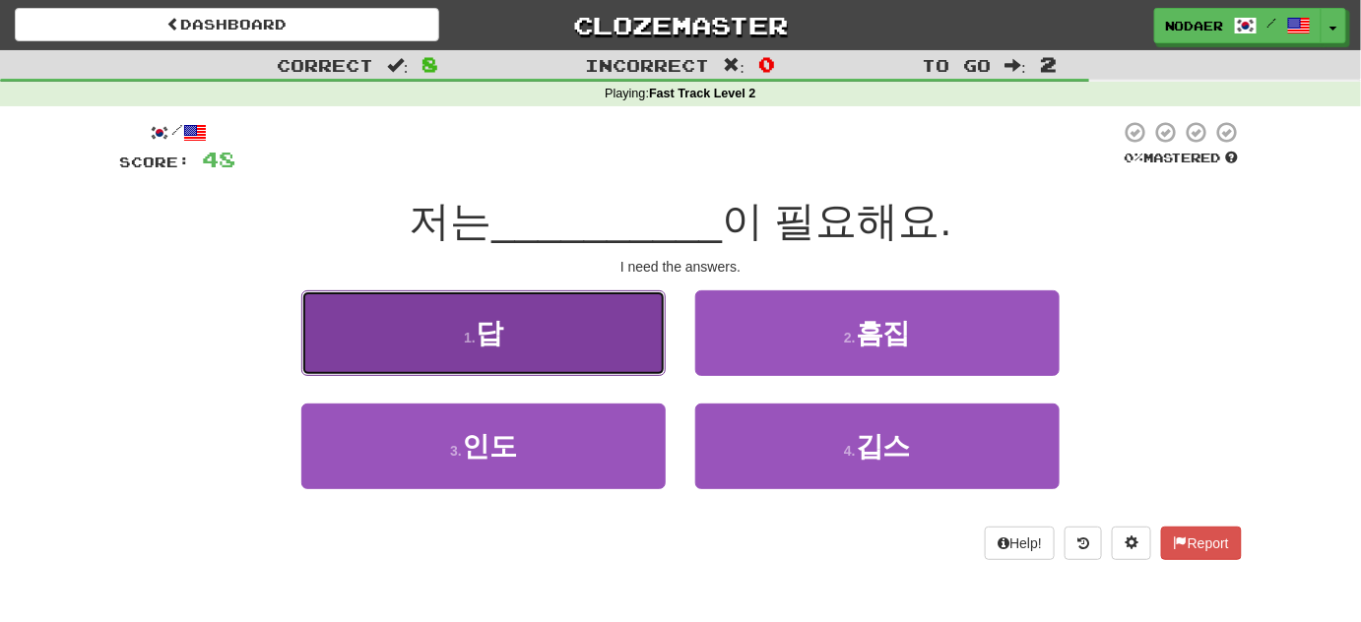
click at [486, 351] on button "1 . 답" at bounding box center [483, 334] width 364 height 86
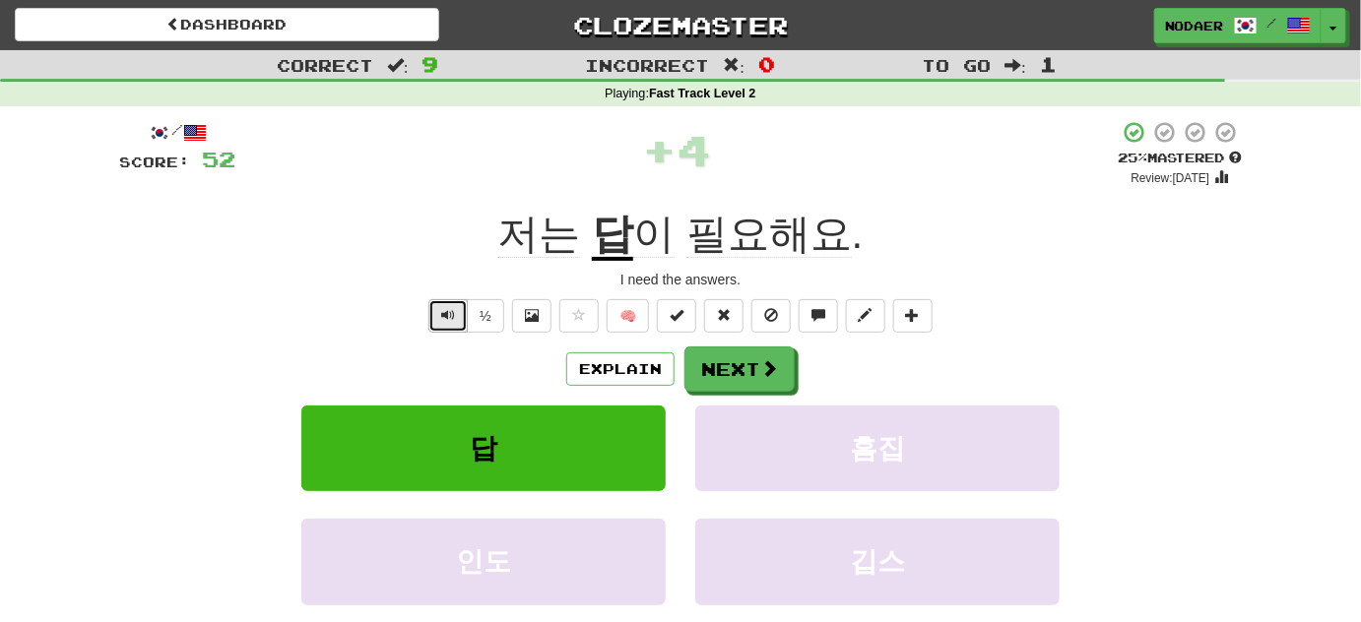
click at [450, 317] on span "Text-to-speech controls" at bounding box center [448, 315] width 14 height 14
click at [450, 316] on span "Text-to-speech controls" at bounding box center [448, 315] width 14 height 14
click at [445, 314] on span "Text-to-speech controls" at bounding box center [448, 315] width 14 height 14
click at [438, 300] on button "Text-to-speech controls" at bounding box center [447, 315] width 39 height 33
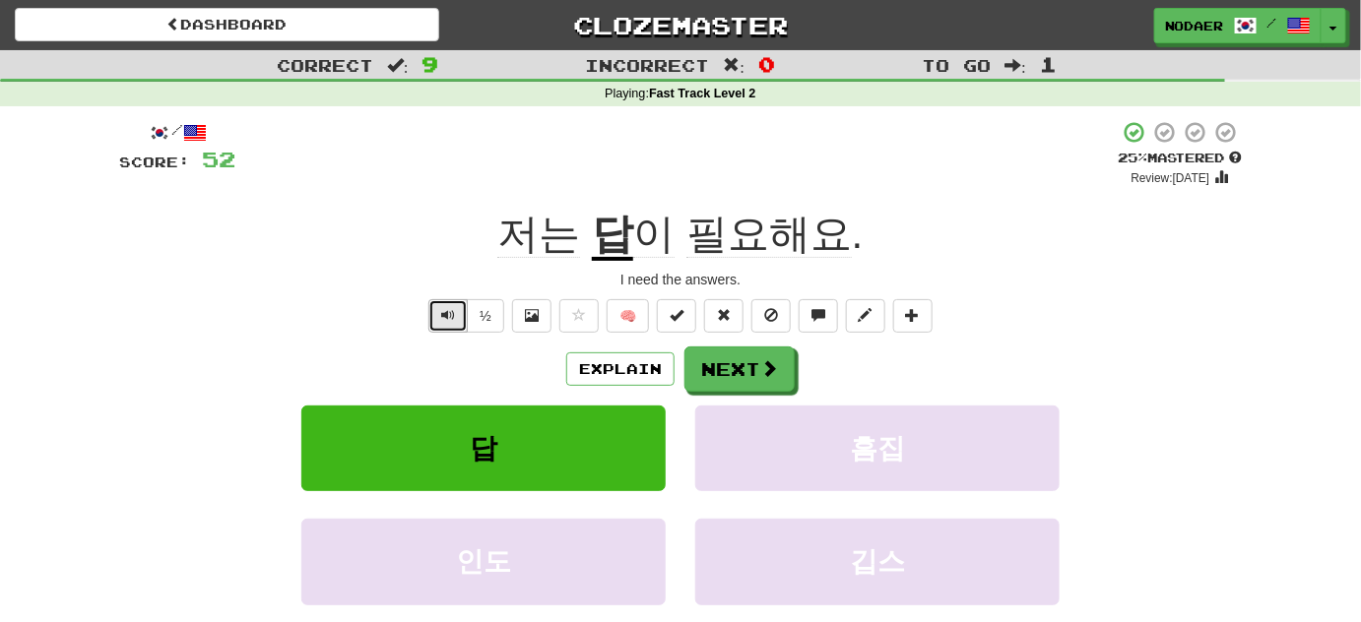
click at [438, 300] on button "Text-to-speech controls" at bounding box center [447, 315] width 39 height 33
click at [572, 314] on span at bounding box center [579, 315] width 14 height 14
click at [726, 372] on button "Next" at bounding box center [740, 370] width 110 height 45
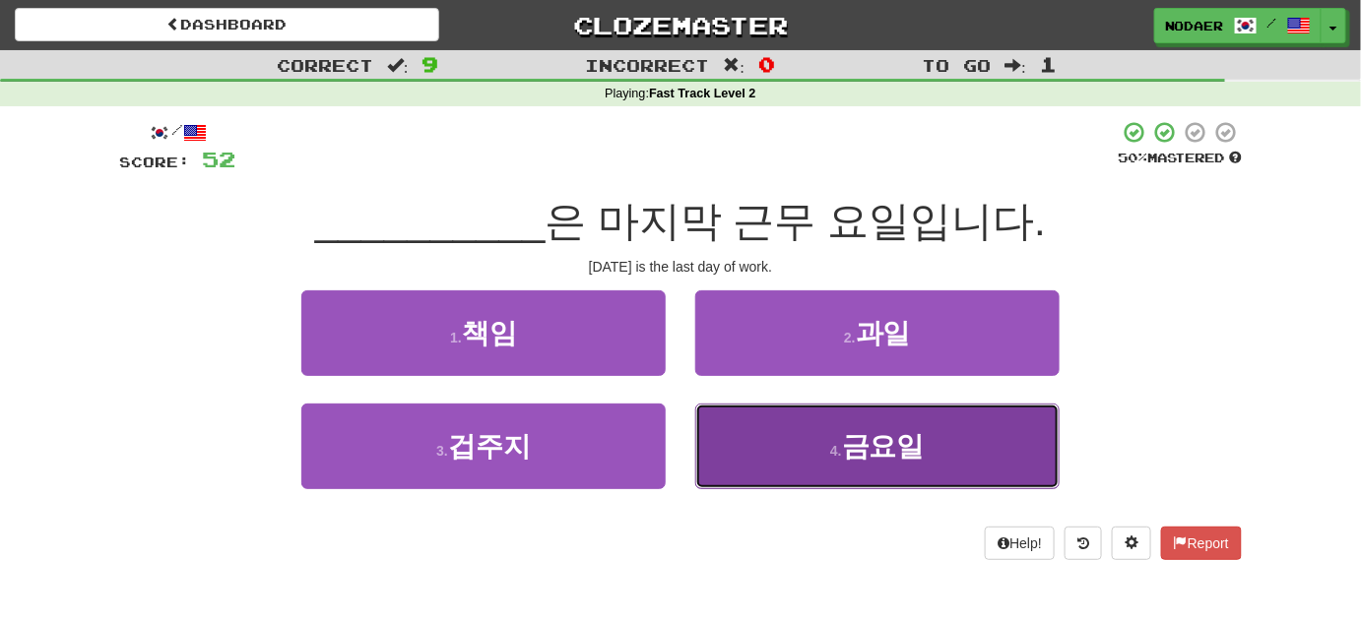
click at [842, 448] on small "4 ." at bounding box center [836, 451] width 12 height 16
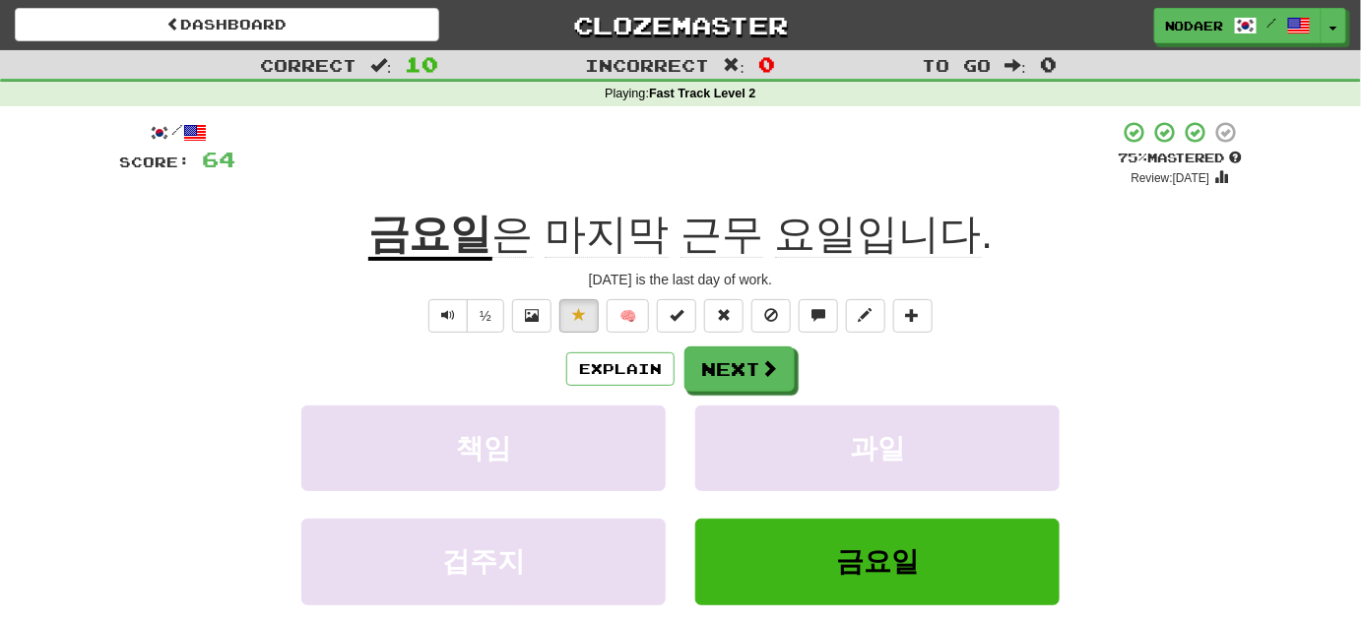
click at [616, 227] on span "마지막" at bounding box center [607, 234] width 124 height 47
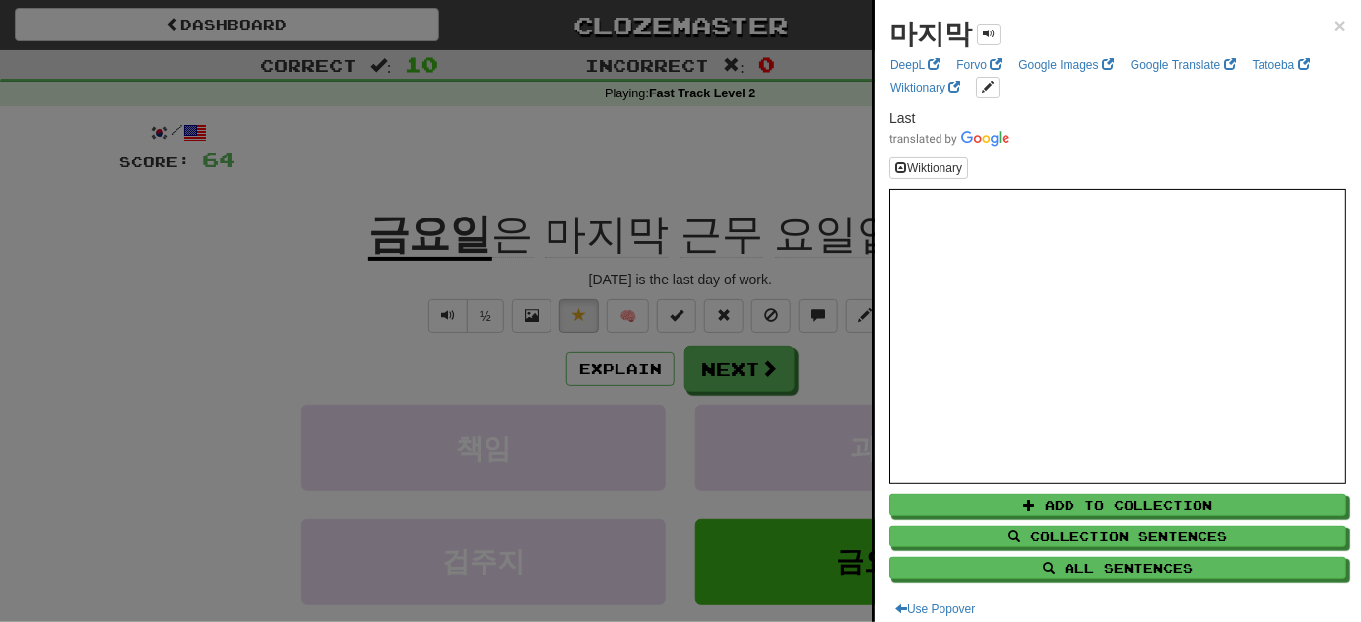
click at [522, 132] on div at bounding box center [680, 311] width 1361 height 622
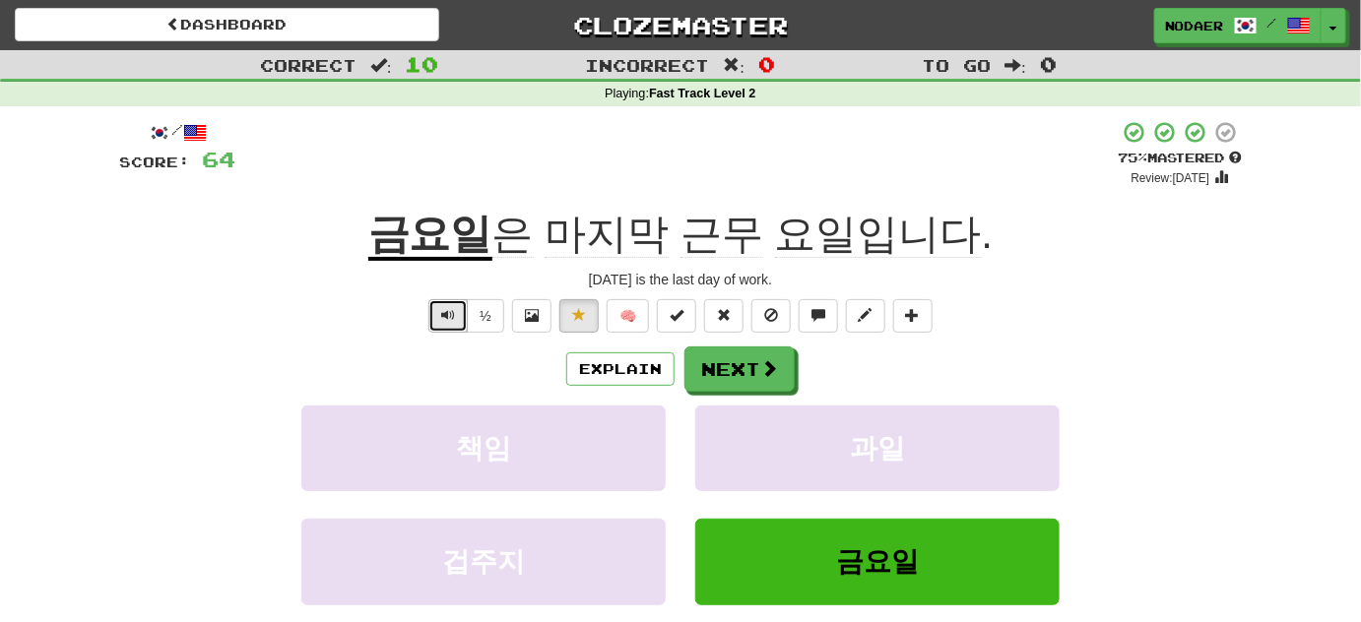
click at [441, 307] on button "Text-to-speech controls" at bounding box center [447, 315] width 39 height 33
click at [443, 307] on button "Text-to-speech controls" at bounding box center [447, 315] width 39 height 33
click at [443, 308] on span "Text-to-speech controls" at bounding box center [448, 315] width 14 height 14
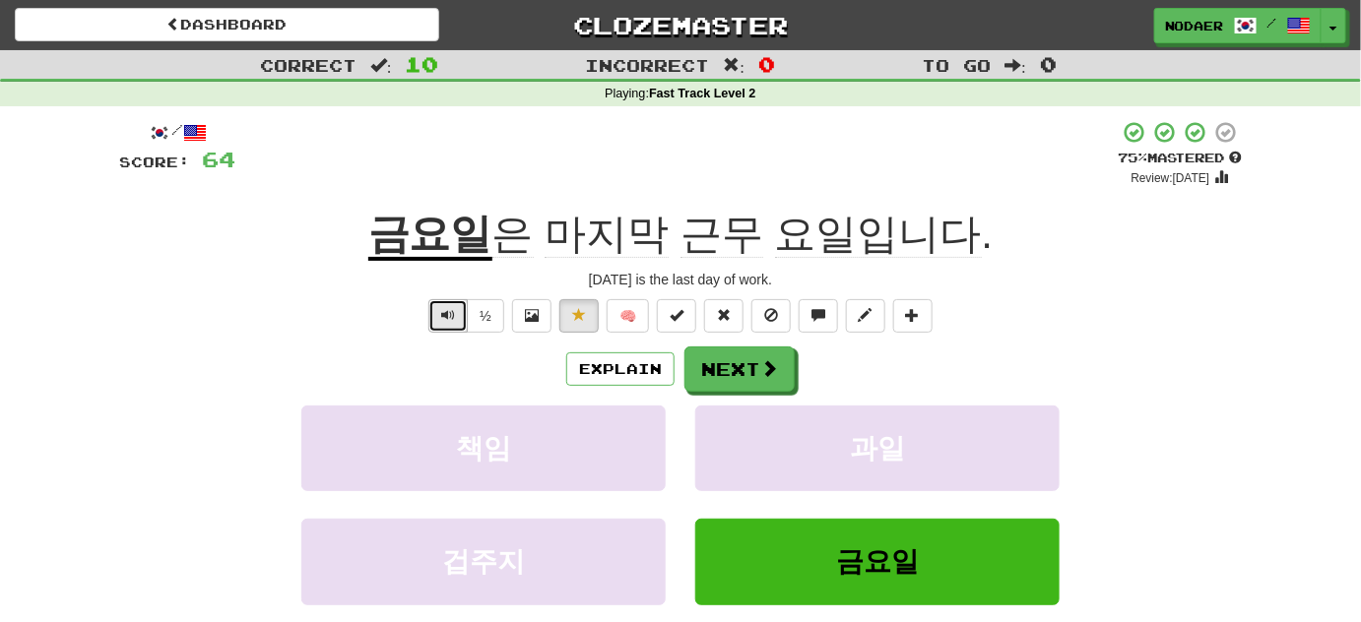
click at [443, 308] on span "Text-to-speech controls" at bounding box center [448, 315] width 14 height 14
click at [786, 375] on button "Next" at bounding box center [740, 370] width 110 height 45
